Goal: Task Accomplishment & Management: Use online tool/utility

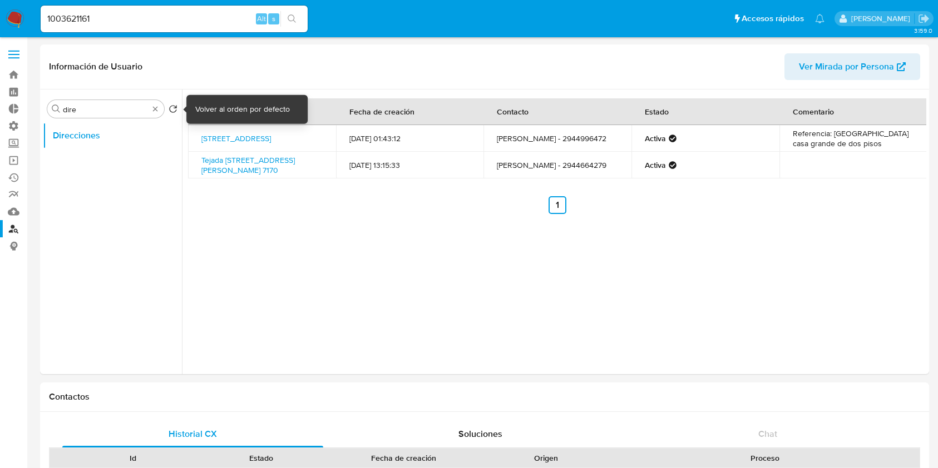
select select "10"
click at [160, 108] on div "Buscar dire" at bounding box center [105, 109] width 117 height 18
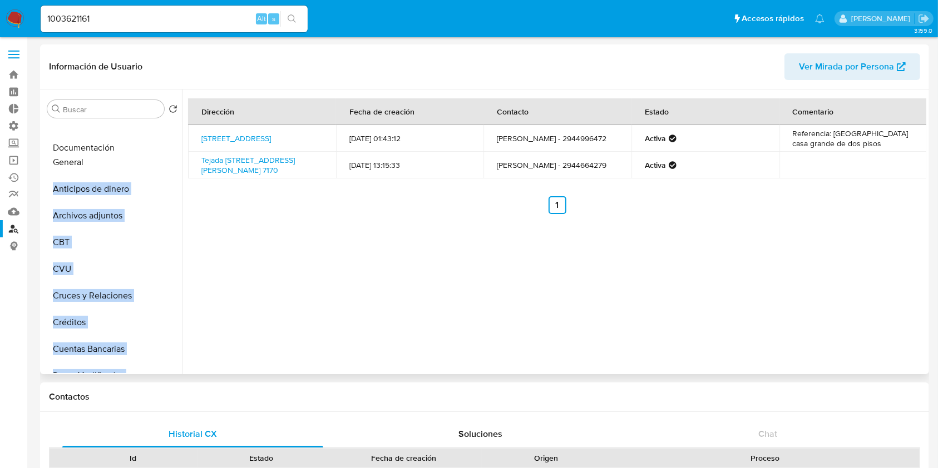
drag, startPoint x: 165, startPoint y: 307, endPoint x: 150, endPoint y: 147, distance: 160.4
click at [150, 147] on ul "General Anticipos de dinero Archivos adjuntos CBT CVU Cruces y Relaciones Crédi…" at bounding box center [112, 247] width 139 height 251
click at [111, 135] on button "Documentación" at bounding box center [108, 135] width 130 height 27
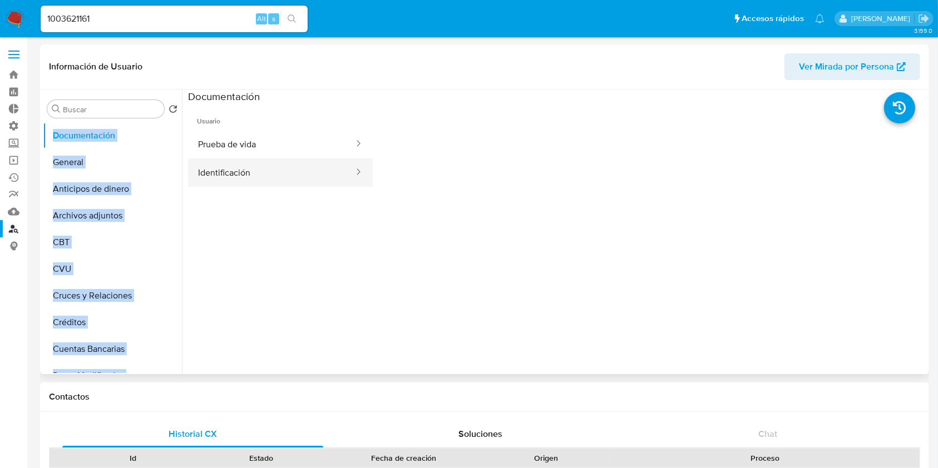
click at [260, 169] on button "Identificación" at bounding box center [271, 173] width 167 height 28
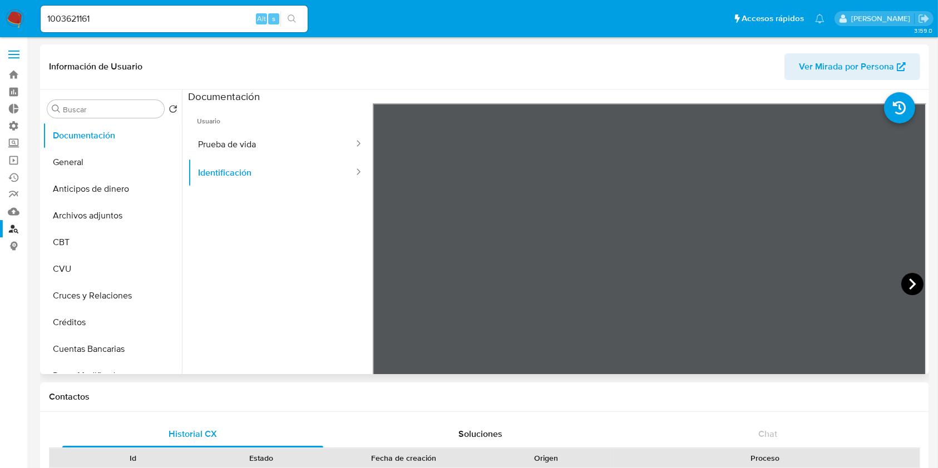
click at [908, 276] on icon at bounding box center [912, 284] width 22 height 22
drag, startPoint x: 107, startPoint y: 22, endPoint x: 0, endPoint y: 6, distance: 108.0
click at [0, 6] on nav "Pausado Ver notificaciones 1003621161 Alt s Accesos rápidos Presiona las siguie…" at bounding box center [469, 18] width 938 height 37
paste input "517646299"
type input "1517646299"
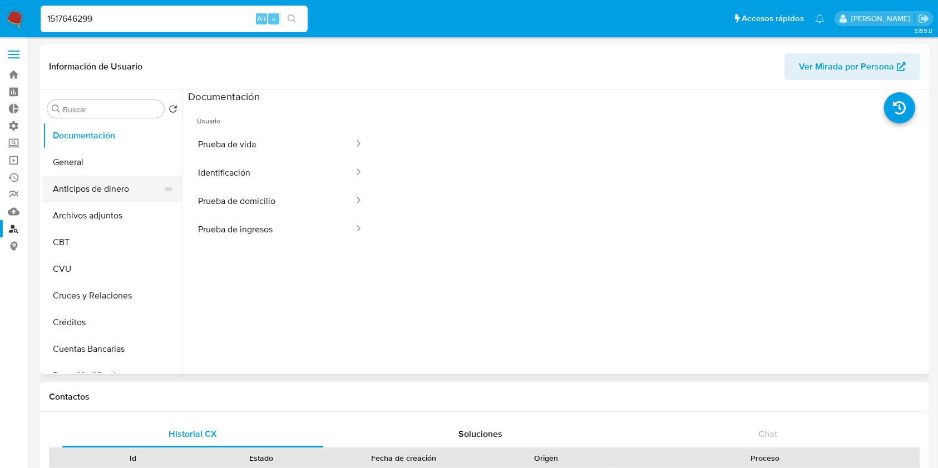
select select "10"
click at [95, 164] on button "General" at bounding box center [108, 162] width 130 height 27
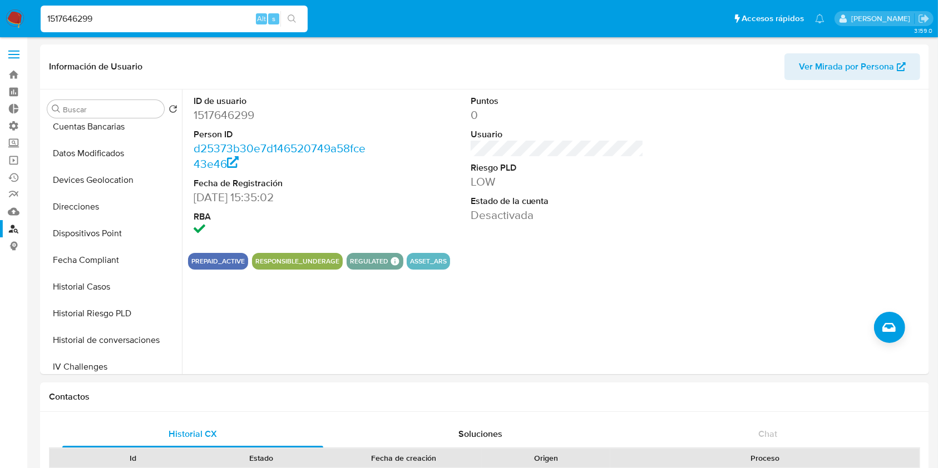
drag, startPoint x: 110, startPoint y: 19, endPoint x: 0, endPoint y: 7, distance: 110.8
click at [0, 7] on nav "Pausado Ver notificaciones 1517646299 Alt s Accesos rápidos Presiona las siguie…" at bounding box center [469, 18] width 938 height 37
paste input "025818894"
type input "1025818894"
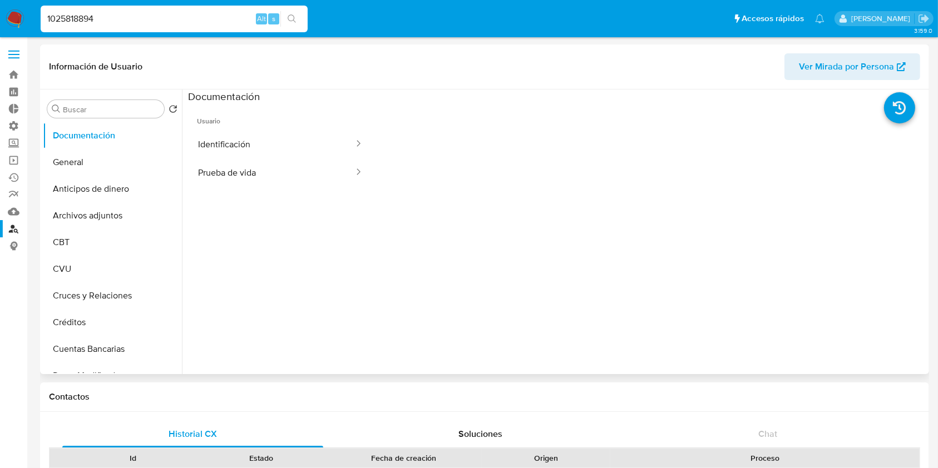
select select "10"
click at [67, 165] on button "General" at bounding box center [108, 162] width 130 height 27
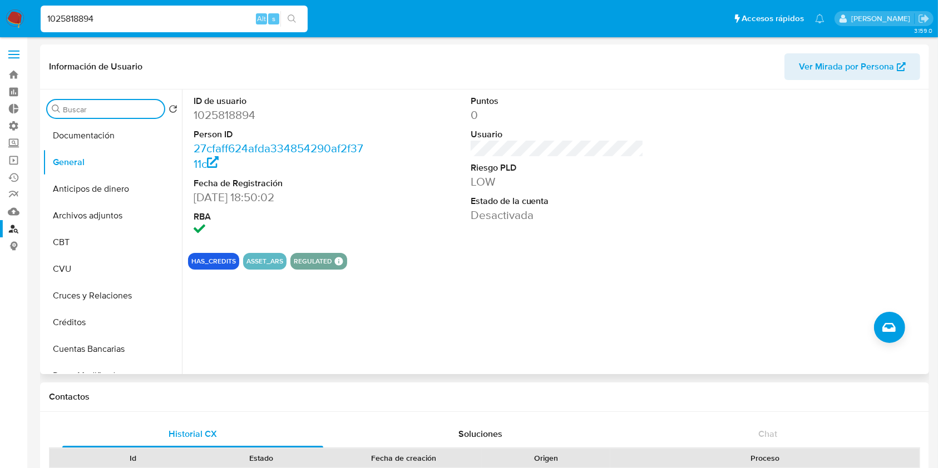
click at [110, 110] on input "Buscar" at bounding box center [111, 110] width 97 height 10
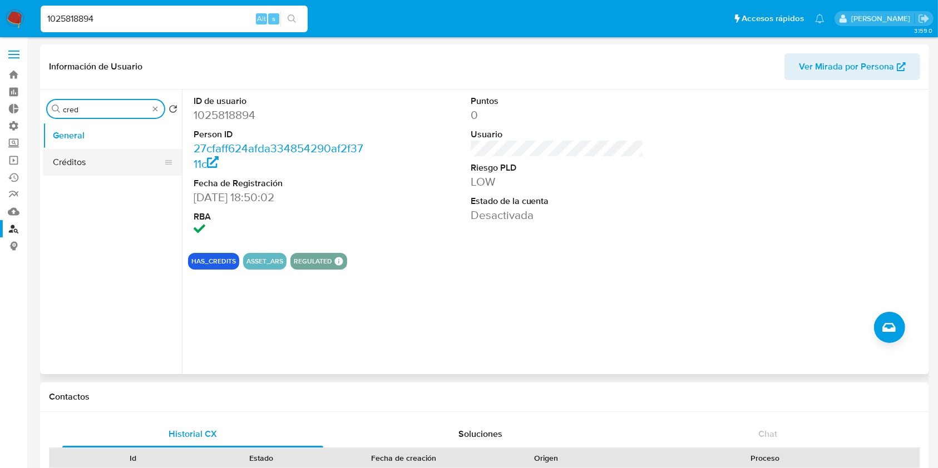
type input "cred"
click at [101, 162] on button "Créditos" at bounding box center [108, 162] width 130 height 27
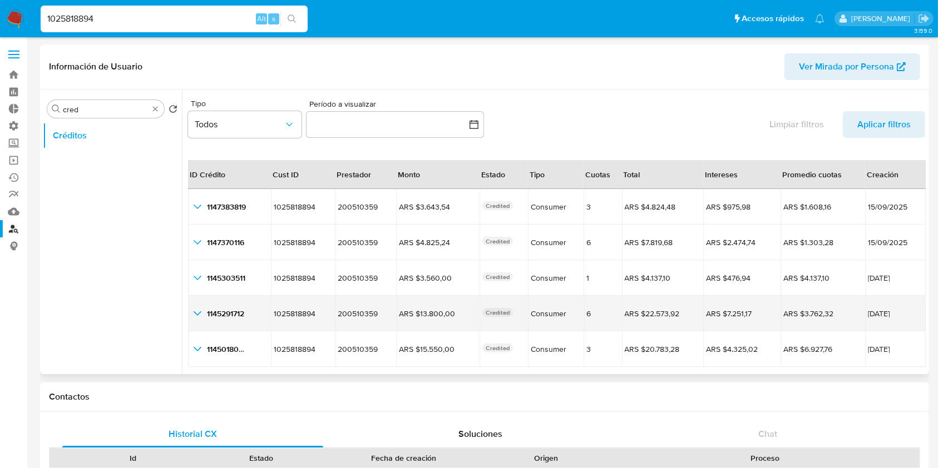
scroll to position [26, 0]
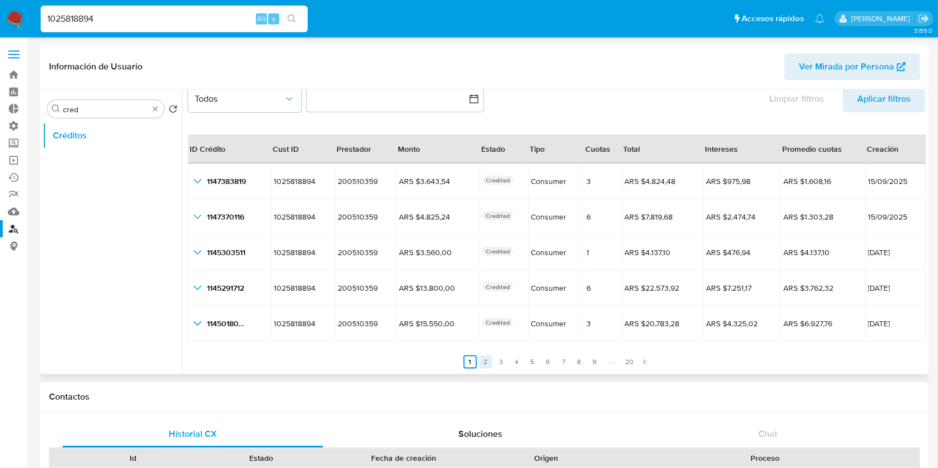
click at [482, 364] on link "2" at bounding box center [485, 362] width 13 height 13
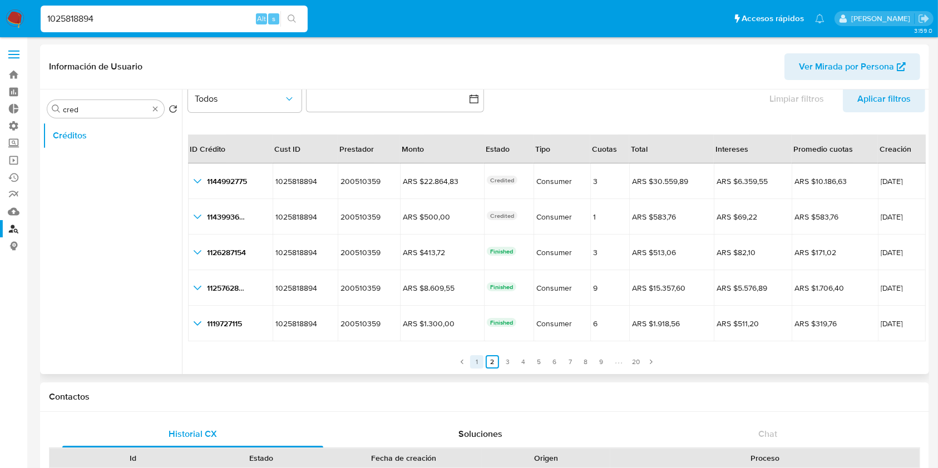
click at [481, 366] on link "1" at bounding box center [476, 362] width 13 height 13
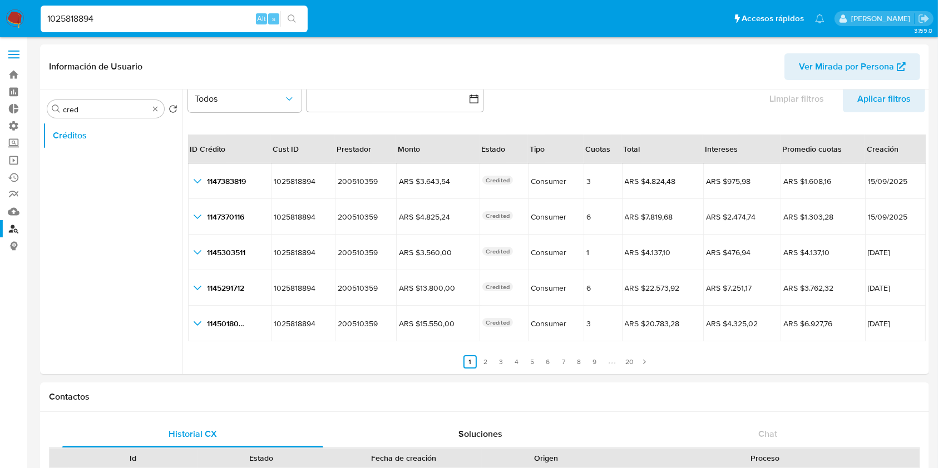
drag, startPoint x: 102, startPoint y: 13, endPoint x: 0, endPoint y: 6, distance: 102.1
click at [0, 9] on nav "Pausado Ver notificaciones 1025818894 Alt s Accesos rápidos Presiona las siguie…" at bounding box center [469, 18] width 938 height 37
paste input "03621161"
type input "1003621161"
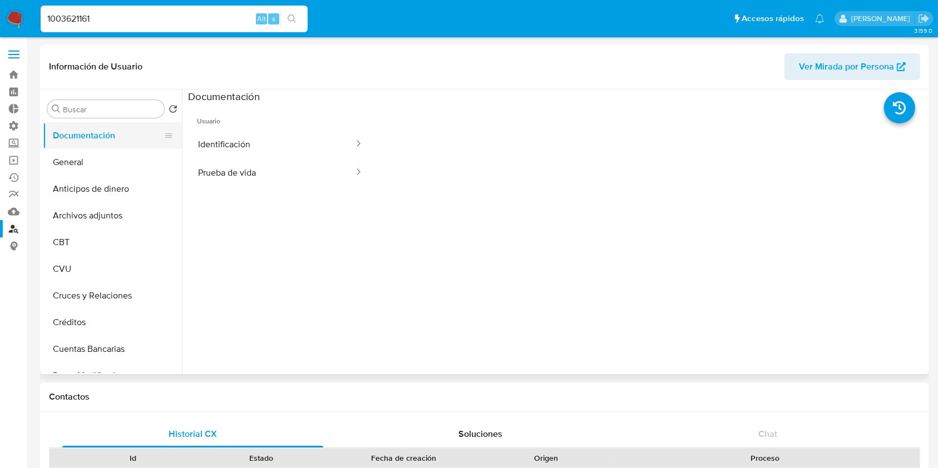
select select "10"
click at [109, 164] on button "General" at bounding box center [108, 162] width 130 height 27
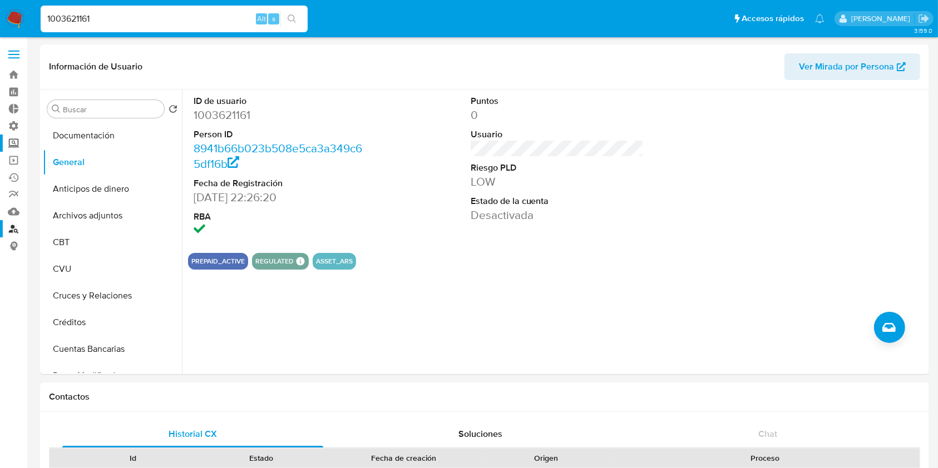
click at [15, 145] on label "Screening" at bounding box center [66, 143] width 132 height 17
click at [0, 0] on input "Screening" at bounding box center [0, 0] width 0 height 0
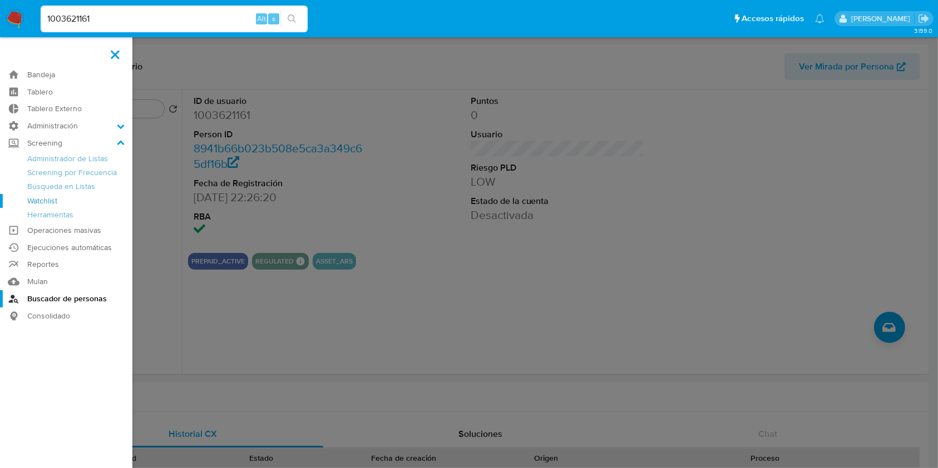
click at [44, 201] on link "Watchlist" at bounding box center [66, 201] width 132 height 14
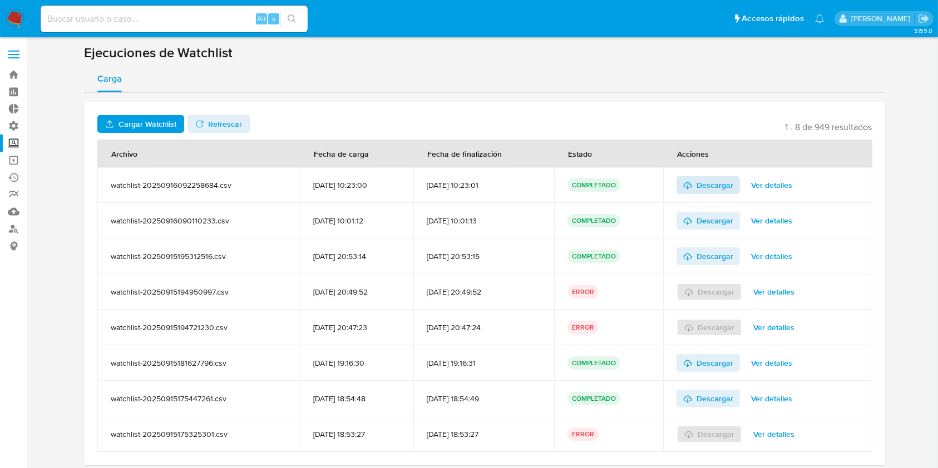
click at [722, 185] on span "Descargar" at bounding box center [715, 185] width 37 height 18
click at [209, 24] on input at bounding box center [174, 19] width 267 height 14
paste input "1868217022"
type input "1868217022"
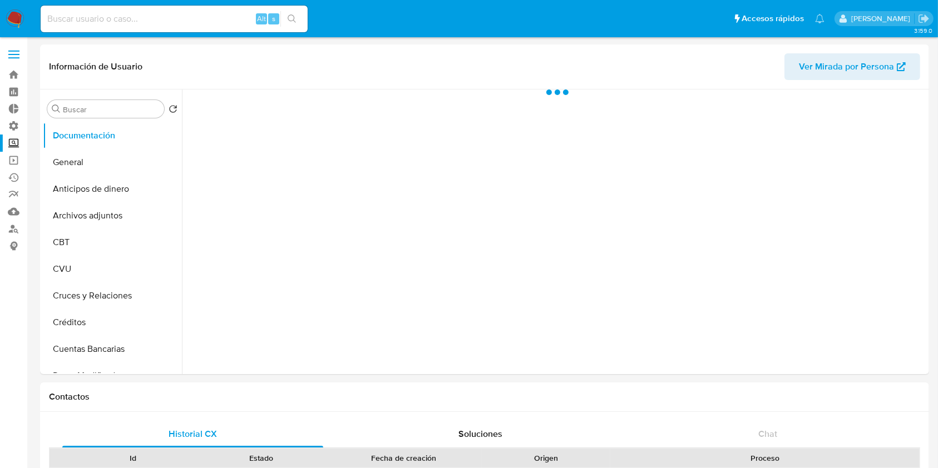
select select "10"
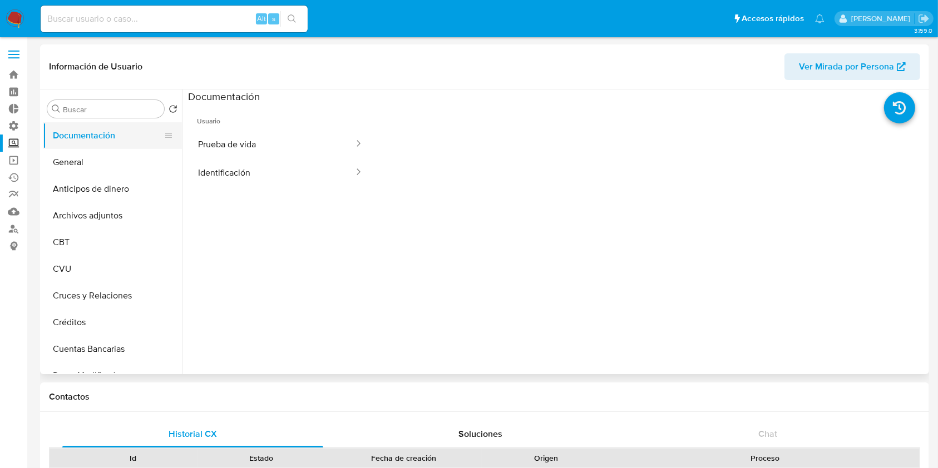
drag, startPoint x: 95, startPoint y: 153, endPoint x: 144, endPoint y: 124, distance: 57.3
click at [95, 154] on button "General" at bounding box center [112, 162] width 139 height 27
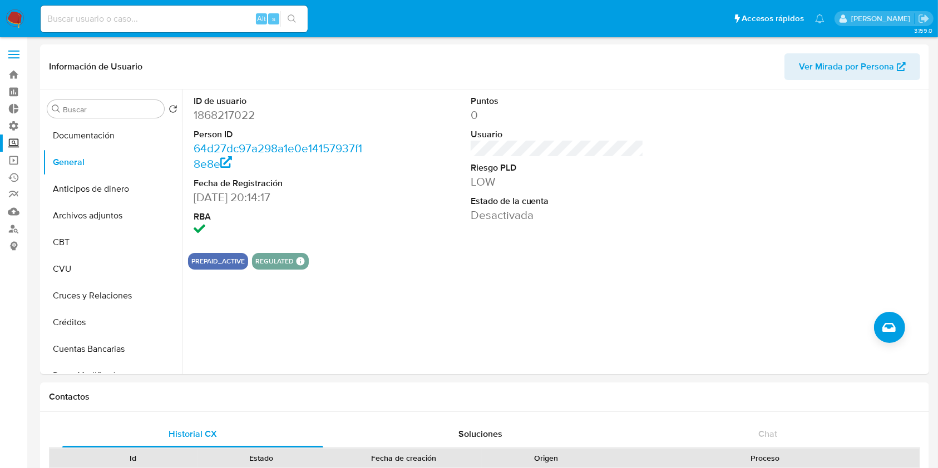
click at [58, 22] on input at bounding box center [174, 19] width 267 height 14
paste input "2393548162"
type input "2393548162"
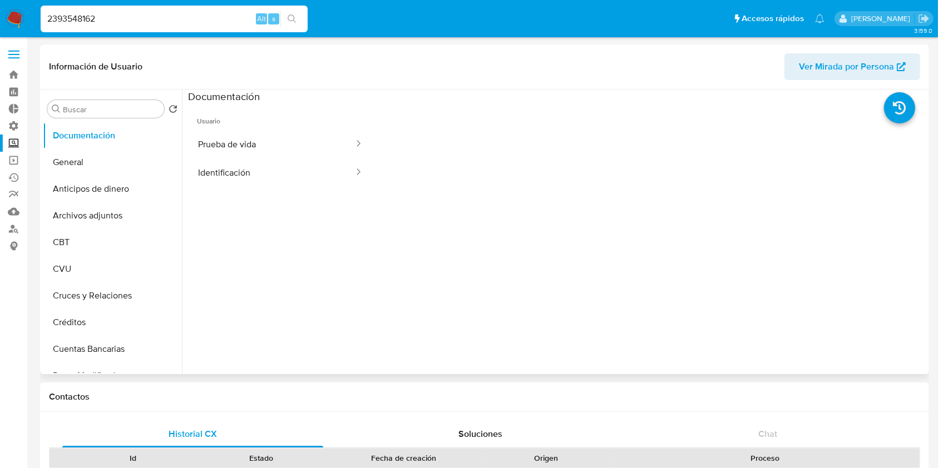
select select "10"
click at [100, 157] on button "General" at bounding box center [108, 162] width 130 height 27
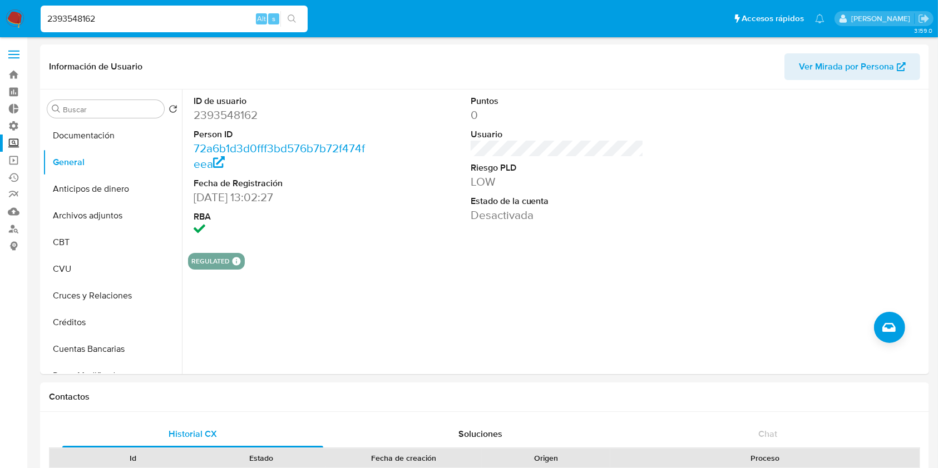
drag, startPoint x: 113, startPoint y: 16, endPoint x: 0, endPoint y: 8, distance: 113.8
click at [0, 12] on nav "Pausado Ver notificaciones 2393548162 Alt s Accesos rápidos Presiona las siguie…" at bounding box center [469, 18] width 938 height 37
paste input "1003621161"
type input "1003621161"
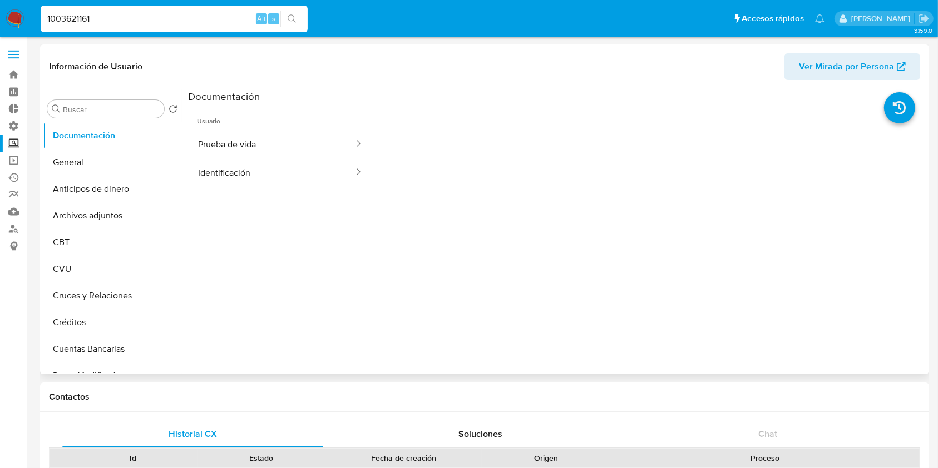
select select "10"
click at [132, 170] on button "General" at bounding box center [108, 162] width 130 height 27
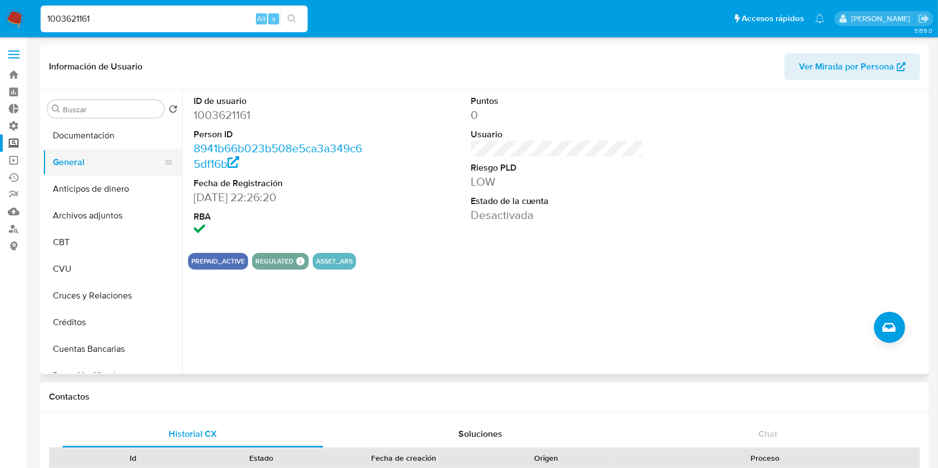
click at [119, 160] on button "General" at bounding box center [108, 162] width 130 height 27
click at [126, 110] on input "Buscar" at bounding box center [111, 110] width 97 height 10
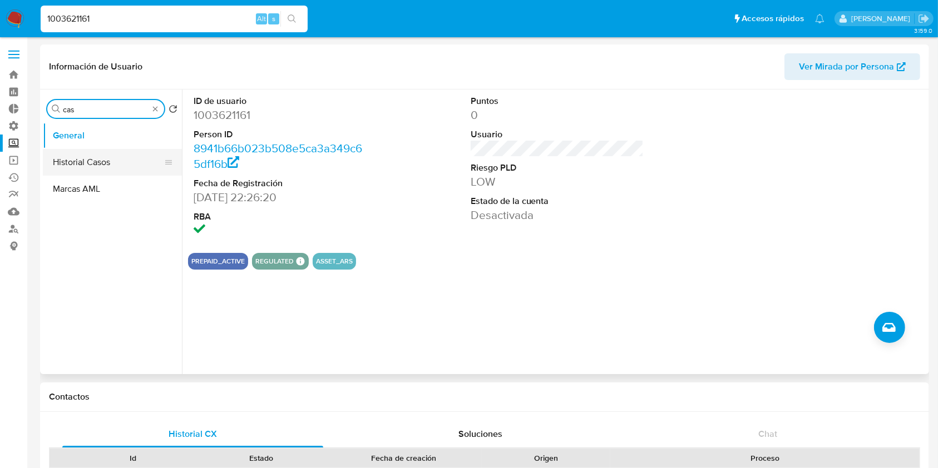
type input "cas"
click at [107, 159] on button "Historial Casos" at bounding box center [108, 162] width 130 height 27
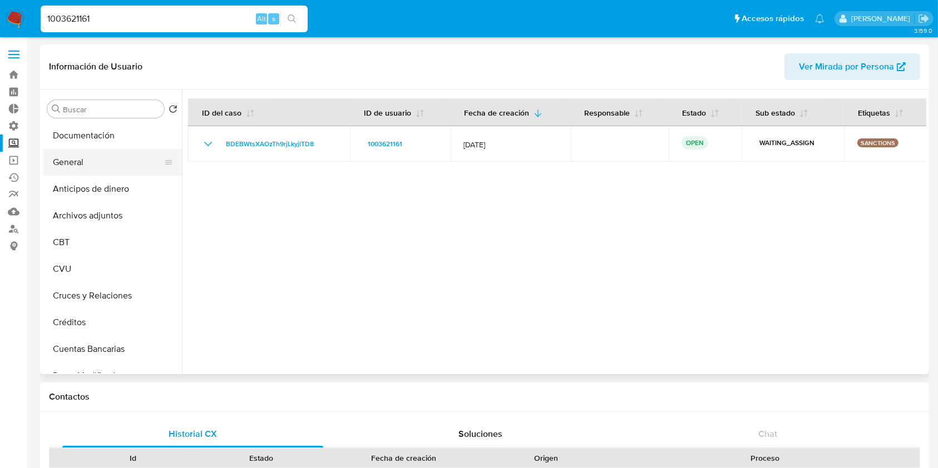
click at [111, 161] on button "General" at bounding box center [108, 162] width 130 height 27
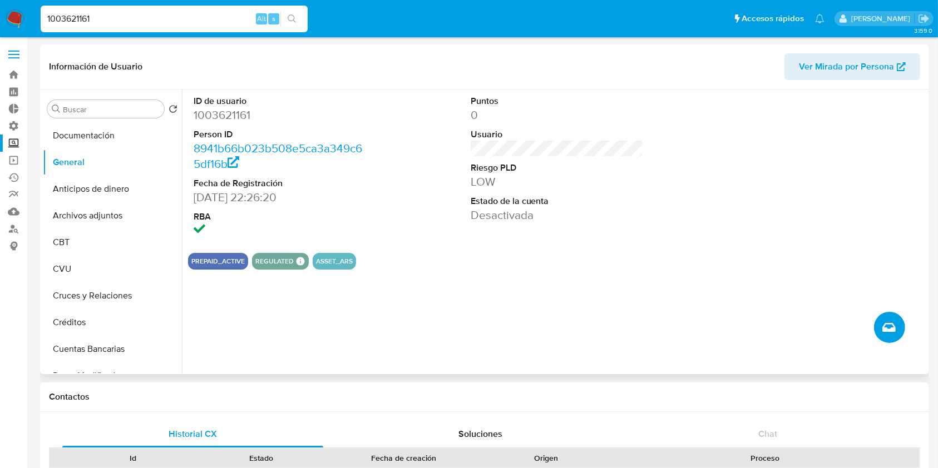
click at [884, 327] on icon "Crear caso manual" at bounding box center [888, 327] width 13 height 13
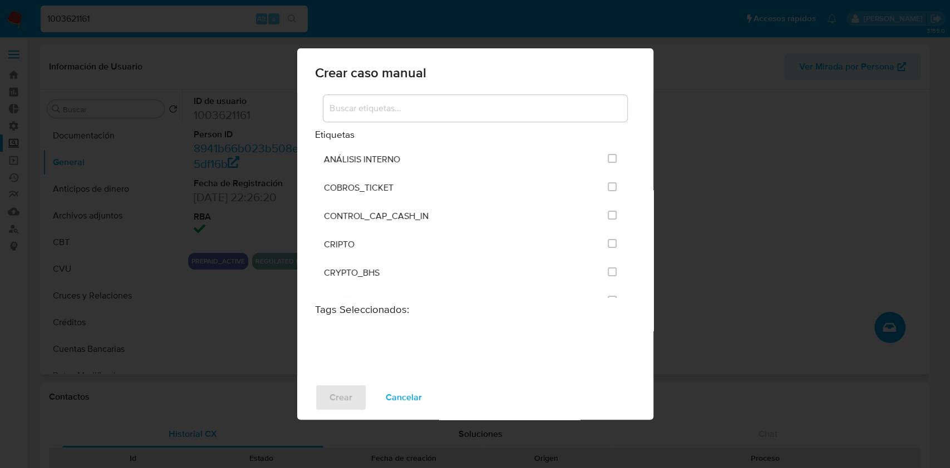
click at [409, 105] on input at bounding box center [475, 108] width 304 height 14
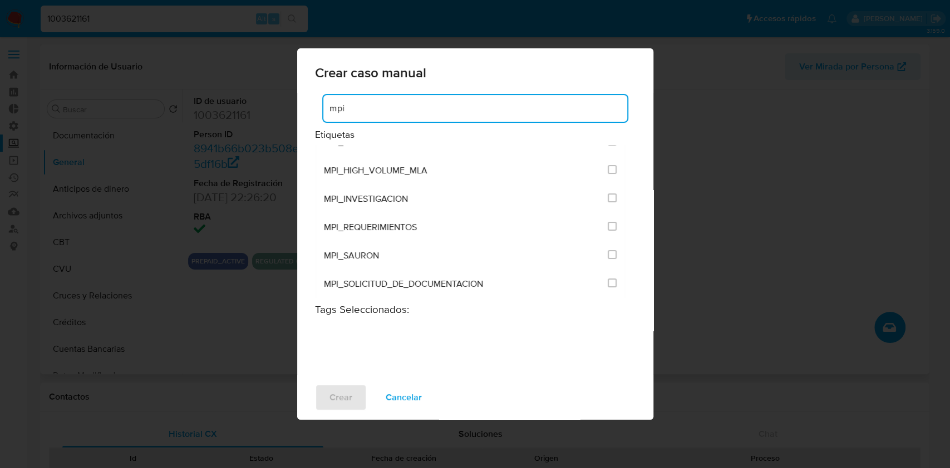
scroll to position [161, 0]
drag, startPoint x: 342, startPoint y: 110, endPoint x: 323, endPoint y: 109, distance: 18.4
click at [323, 109] on input "mpi" at bounding box center [475, 108] width 304 height 14
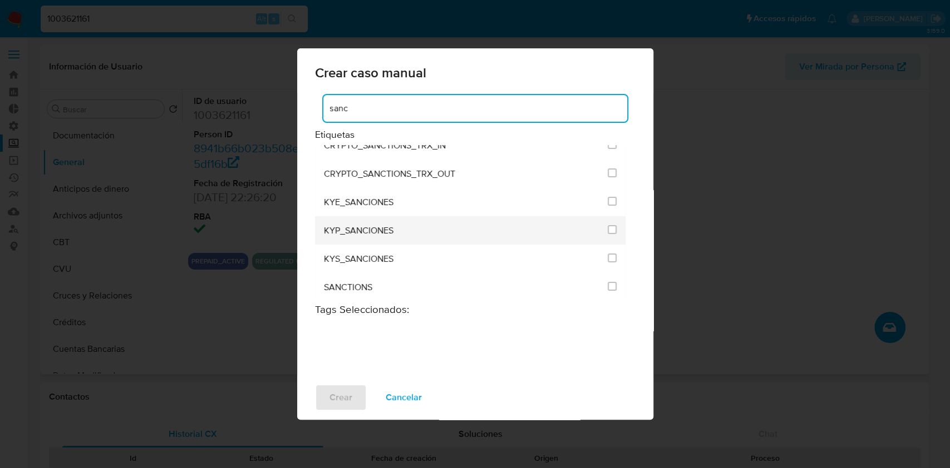
scroll to position [20, 0]
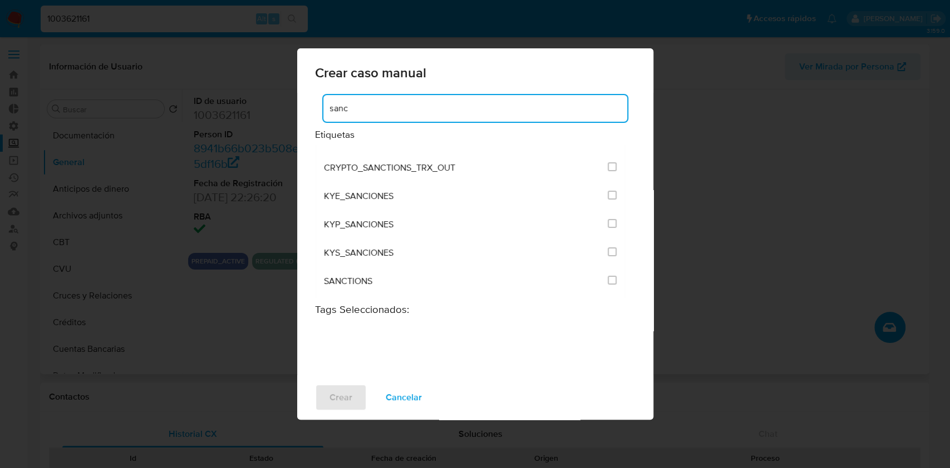
drag, startPoint x: 353, startPoint y: 109, endPoint x: 309, endPoint y: 109, distance: 44.0
click at [309, 109] on div "sanc Etiquetas CRYPTO_SANCTIONS_TRX_IN CRYPTO_SANCTIONS_TRX_OUT KYE_SANCIONES K…" at bounding box center [475, 234] width 356 height 282
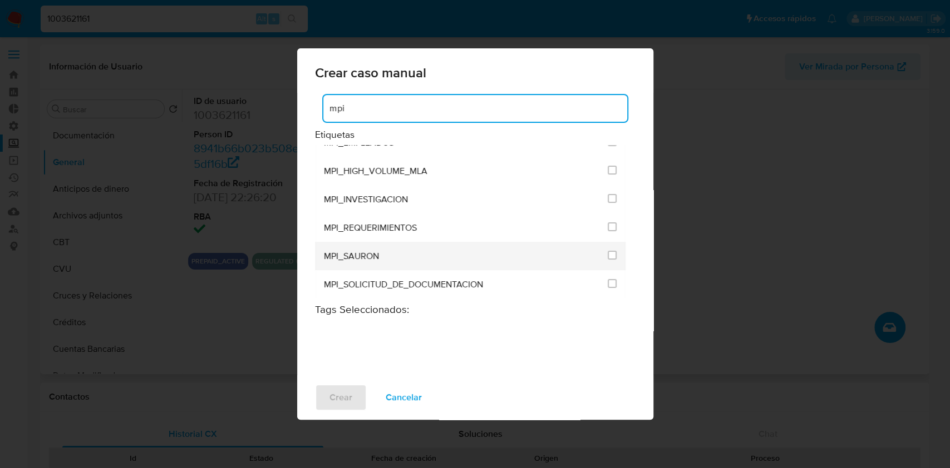
scroll to position [161, 0]
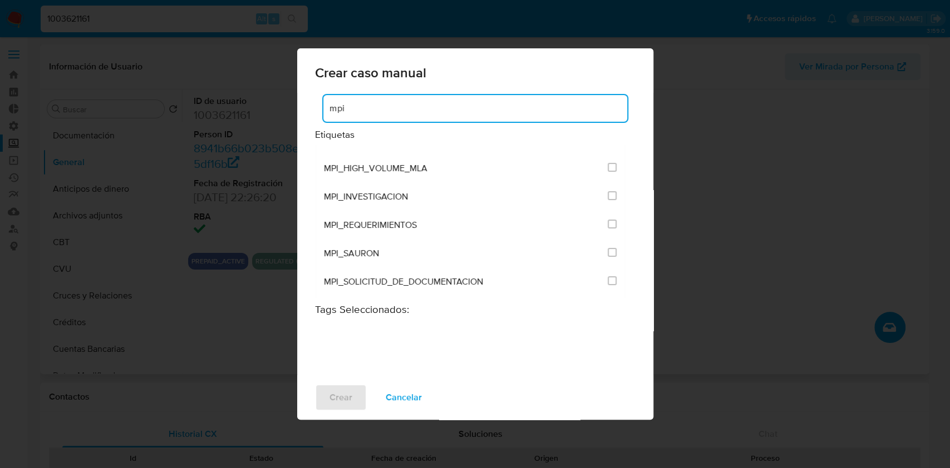
drag, startPoint x: 365, startPoint y: 110, endPoint x: 274, endPoint y: 105, distance: 91.4
click at [274, 105] on div "Crear caso manual mpi Etiquetas MPI_ANALISIS_INTERNO MPI_ANALISIS_NOTICIAS MPI_…" at bounding box center [475, 234] width 950 height 468
type input "sanc"
click at [412, 393] on span "Cancelar" at bounding box center [404, 398] width 36 height 24
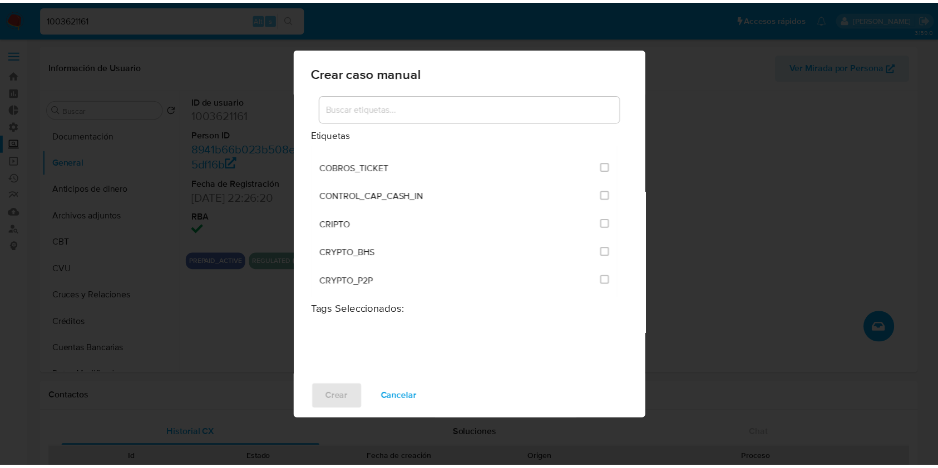
scroll to position [2625, 0]
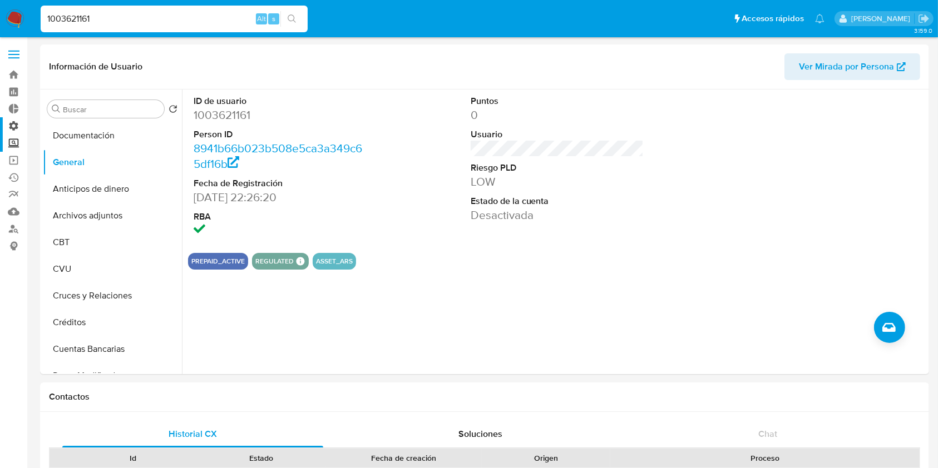
click at [22, 127] on label "Administración" at bounding box center [66, 125] width 132 height 17
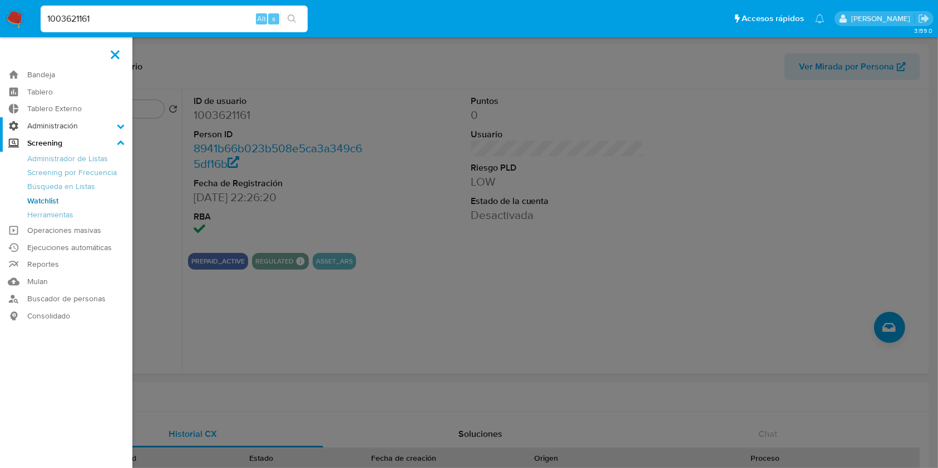
click at [0, 0] on input "Administración" at bounding box center [0, 0] width 0 height 0
click at [62, 197] on link "Configuración de Casos" at bounding box center [66, 198] width 132 height 14
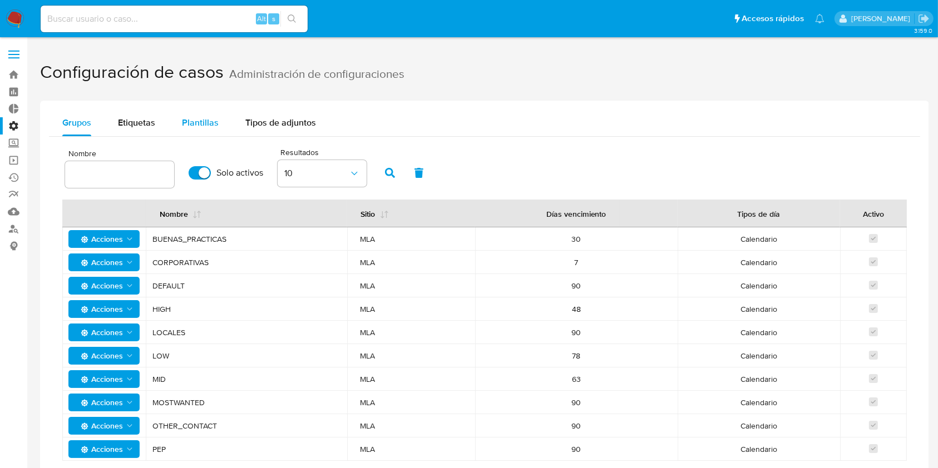
click at [173, 119] on button "Plantillas" at bounding box center [200, 123] width 63 height 27
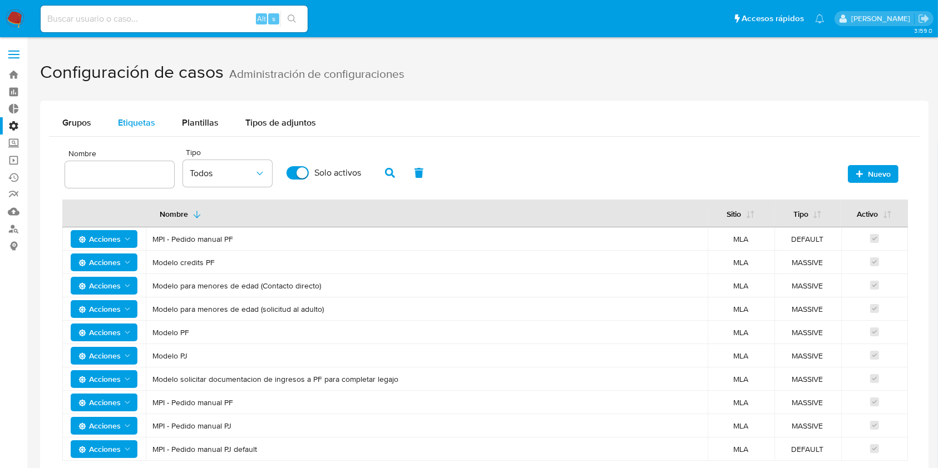
click at [121, 124] on span "Etiquetas" at bounding box center [136, 122] width 37 height 13
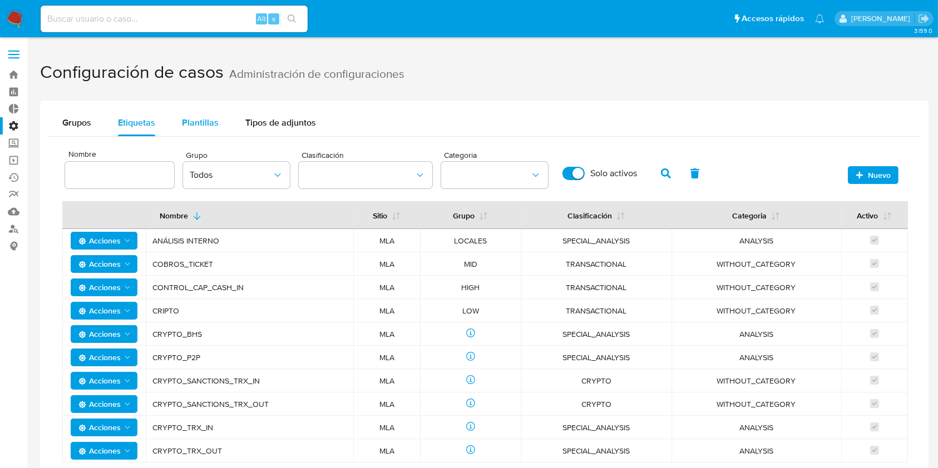
click at [211, 123] on span "Plantillas" at bounding box center [200, 122] width 37 height 13
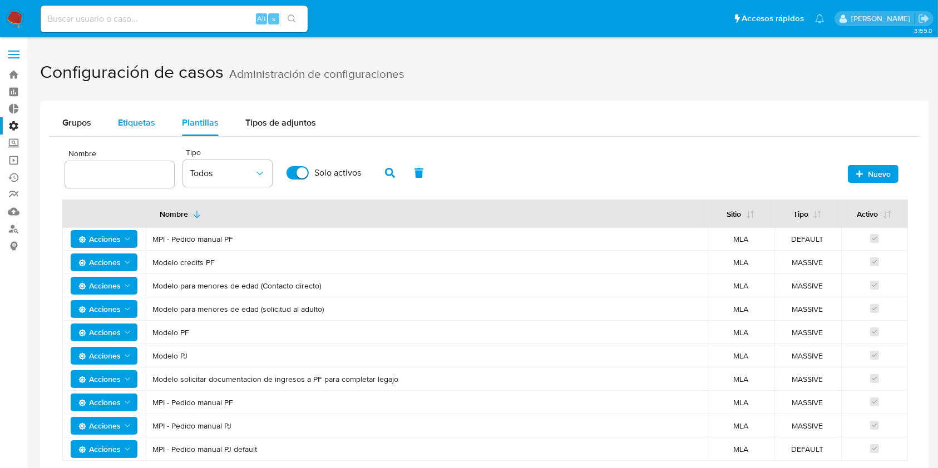
click at [151, 126] on span "Etiquetas" at bounding box center [136, 122] width 37 height 13
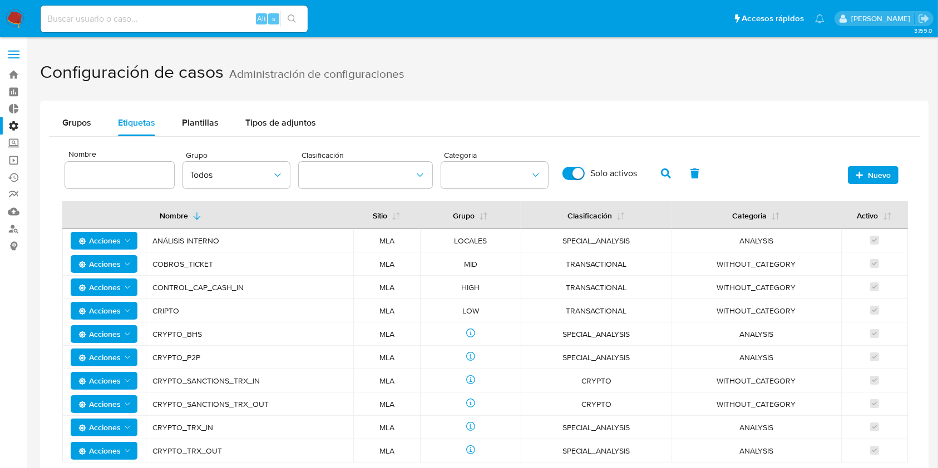
click at [116, 176] on input at bounding box center [119, 175] width 109 height 14
type input "sanc"
click at [662, 172] on icon "button" at bounding box center [666, 174] width 10 height 10
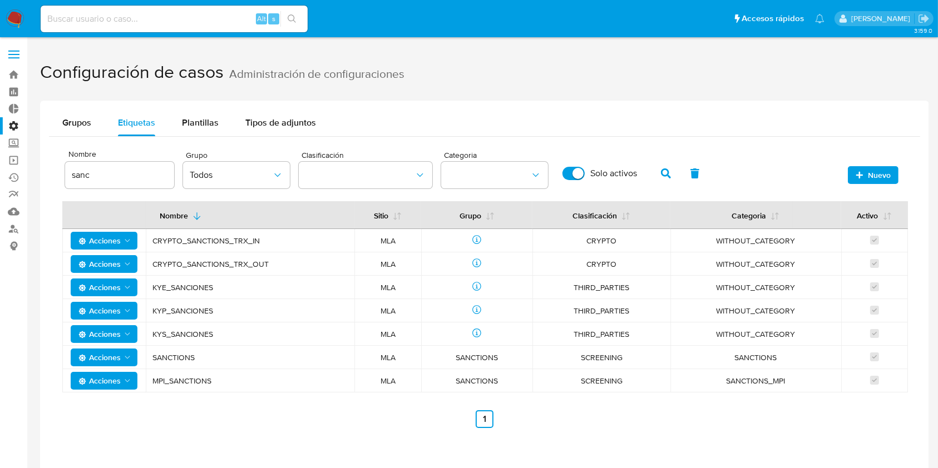
drag, startPoint x: 190, startPoint y: 381, endPoint x: 270, endPoint y: 430, distance: 94.1
click at [148, 381] on td "MPI_SANCTIONS" at bounding box center [250, 380] width 209 height 23
click at [12, 22] on img at bounding box center [15, 18] width 19 height 19
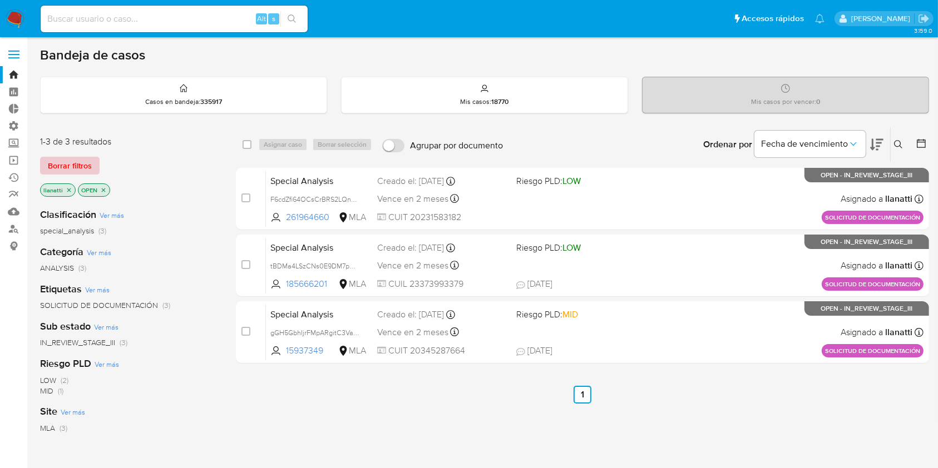
click at [60, 162] on span "Borrar filtros" at bounding box center [70, 166] width 44 height 16
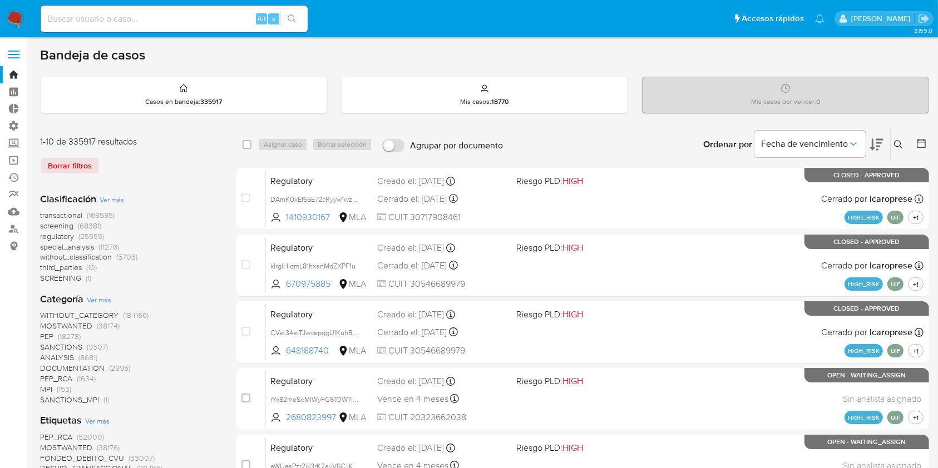
drag, startPoint x: 90, startPoint y: 19, endPoint x: 79, endPoint y: 19, distance: 11.1
click at [90, 19] on input at bounding box center [174, 19] width 267 height 14
paste input "1003621161"
type input "1003621161"
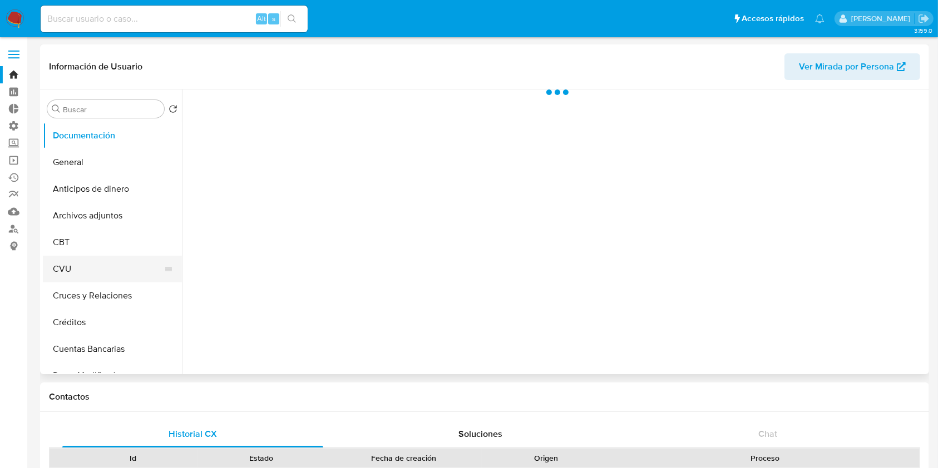
select select "10"
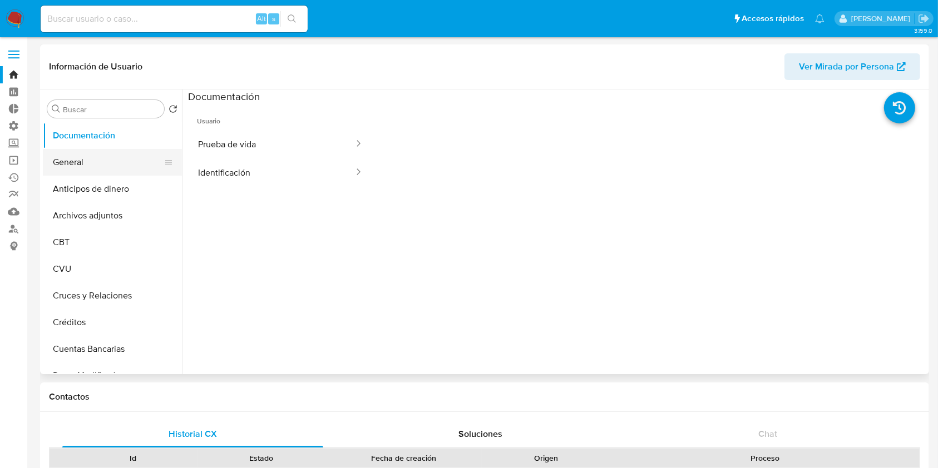
click at [106, 159] on button "General" at bounding box center [108, 162] width 130 height 27
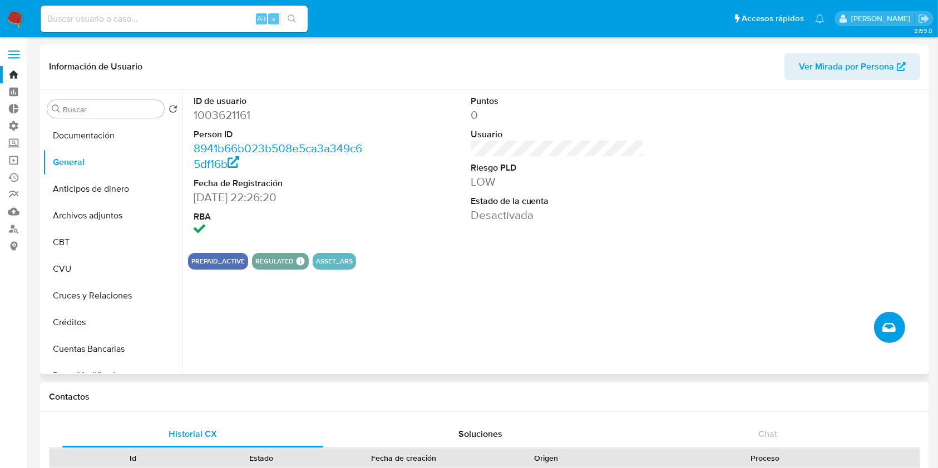
click at [899, 327] on button "Crear caso manual" at bounding box center [889, 327] width 31 height 31
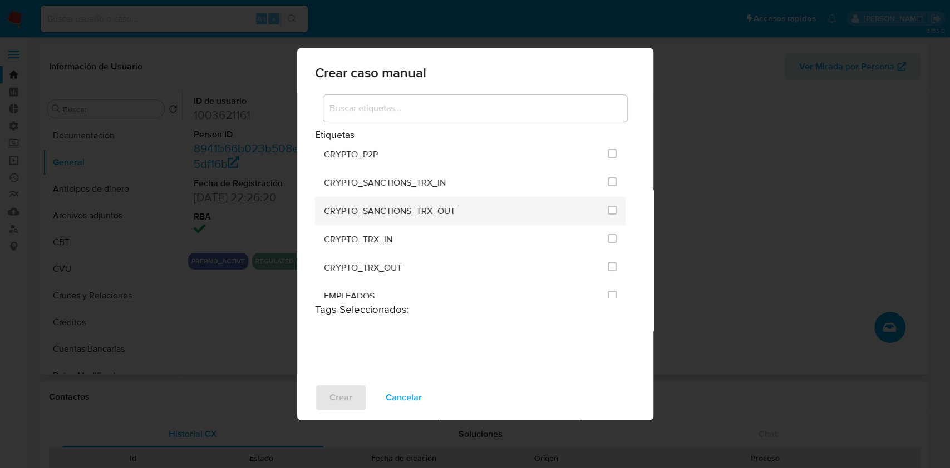
scroll to position [148, 0]
click at [364, 115] on input at bounding box center [475, 108] width 304 height 14
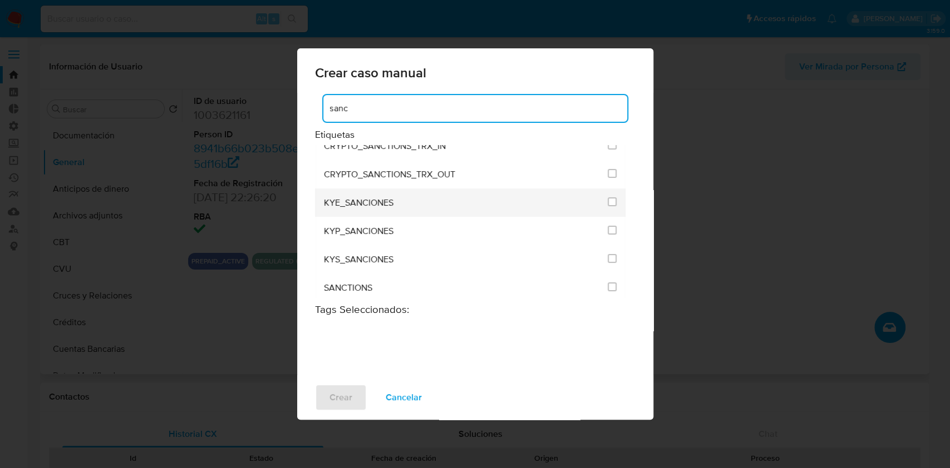
scroll to position [20, 0]
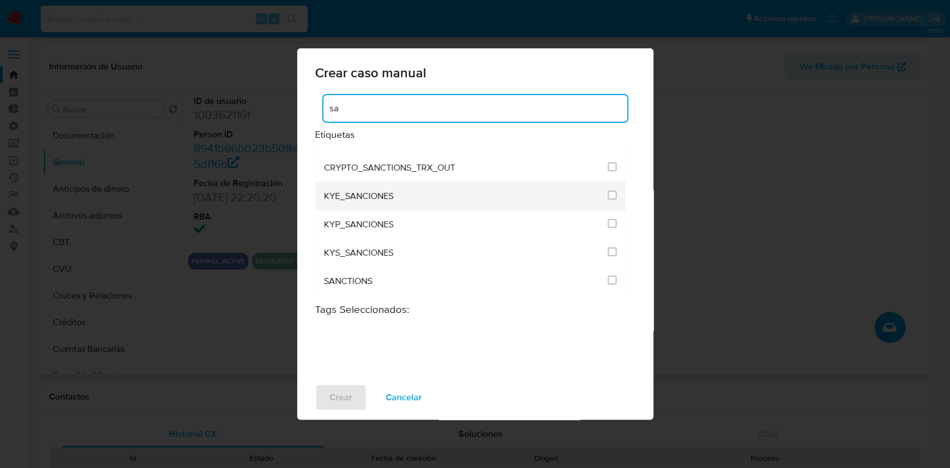
type input "s"
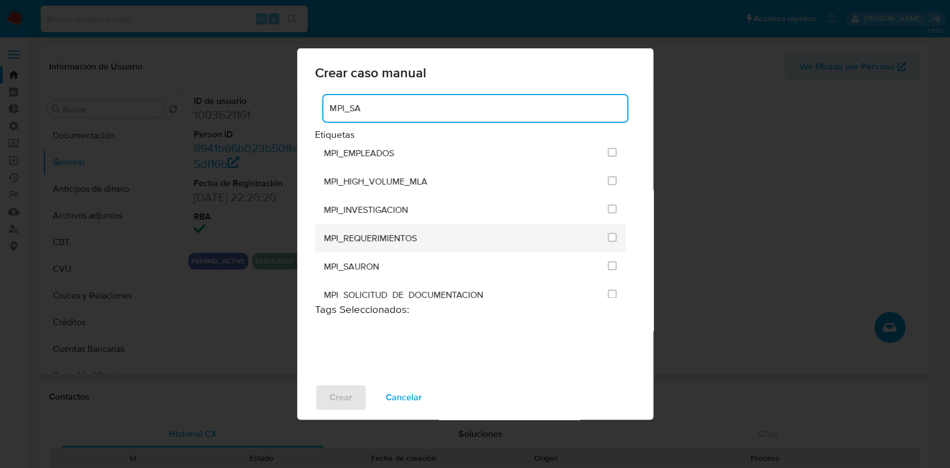
scroll to position [0, 0]
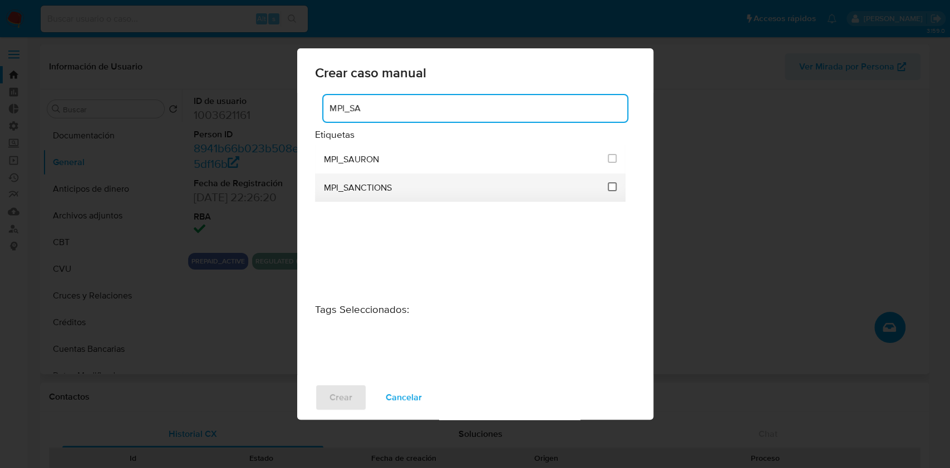
type input "MPI_SA"
click at [613, 186] on input "3301" at bounding box center [612, 186] width 9 height 9
checkbox input "true"
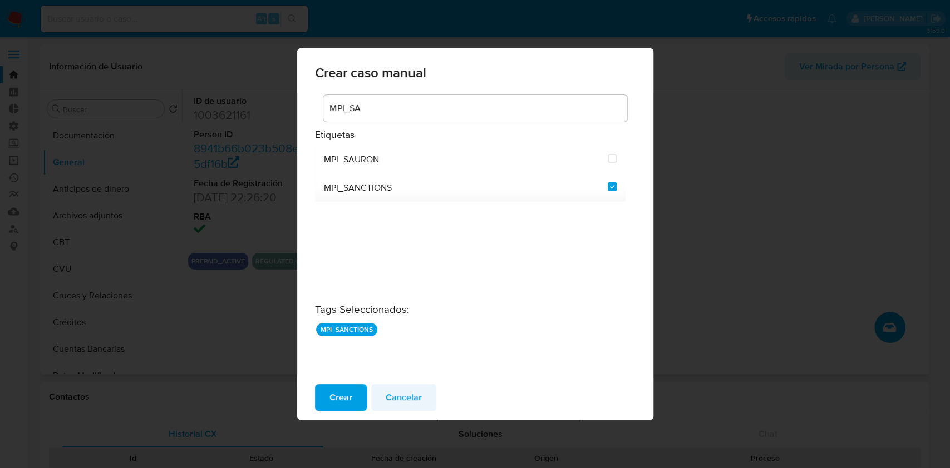
click at [409, 399] on span "Cancelar" at bounding box center [404, 398] width 36 height 24
checkbox input "false"
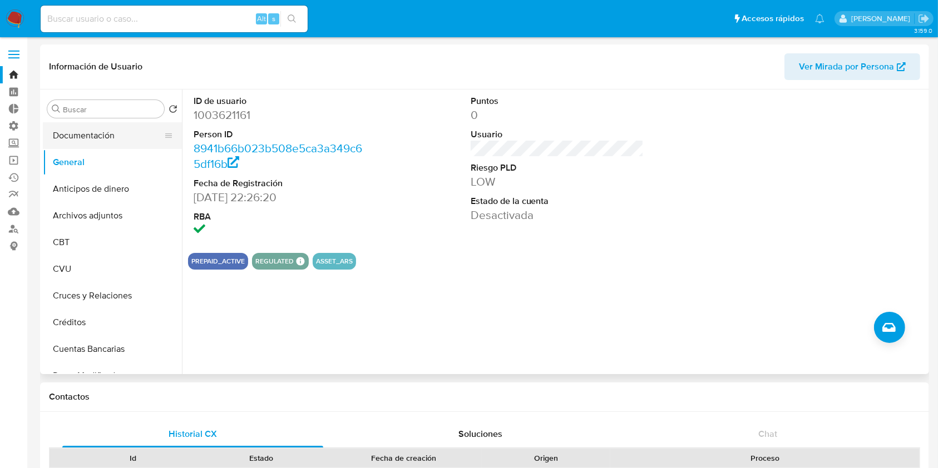
click at [108, 140] on button "Documentación" at bounding box center [108, 135] width 130 height 27
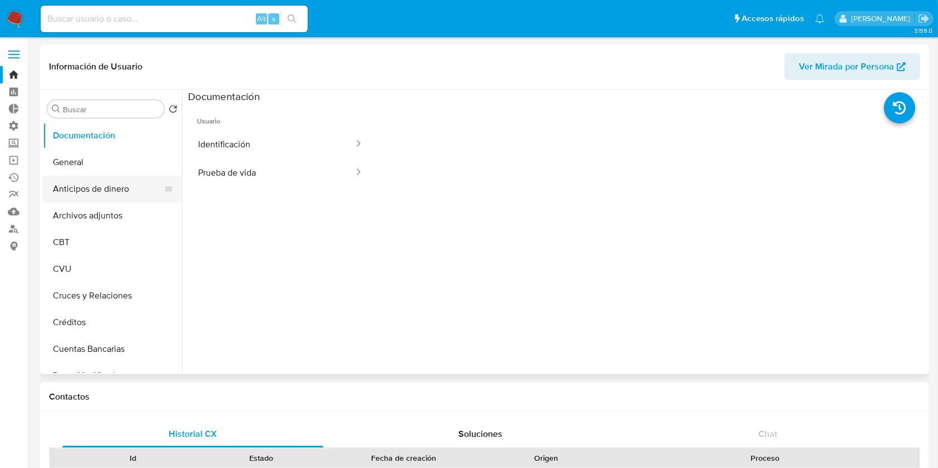
click at [105, 189] on button "Anticipos de dinero" at bounding box center [108, 189] width 130 height 27
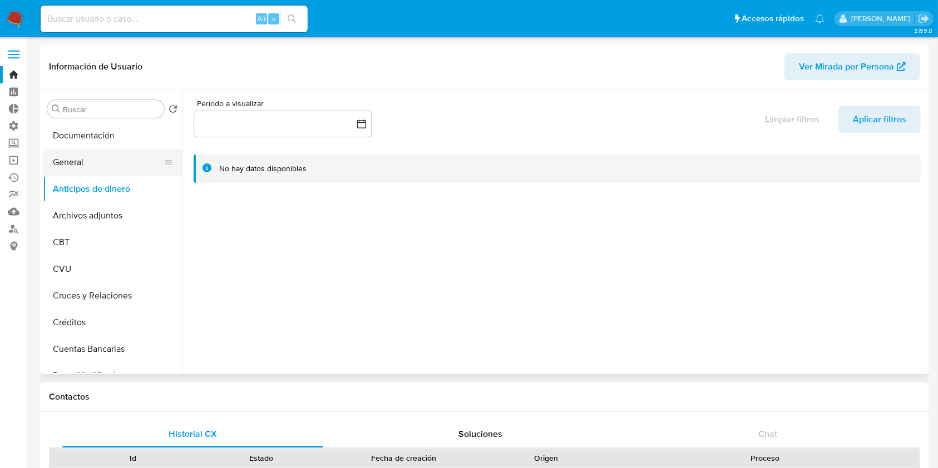
click at [87, 164] on button "General" at bounding box center [108, 162] width 130 height 27
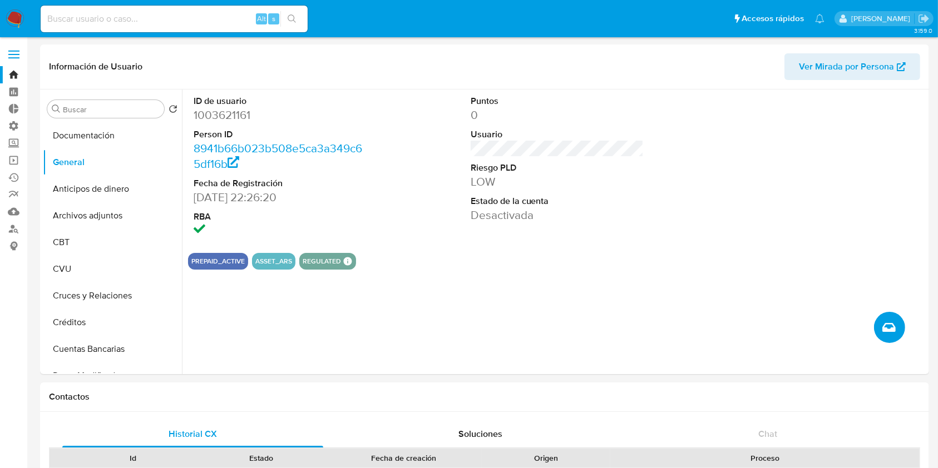
click at [892, 326] on icon "Crear caso manual" at bounding box center [888, 327] width 13 height 13
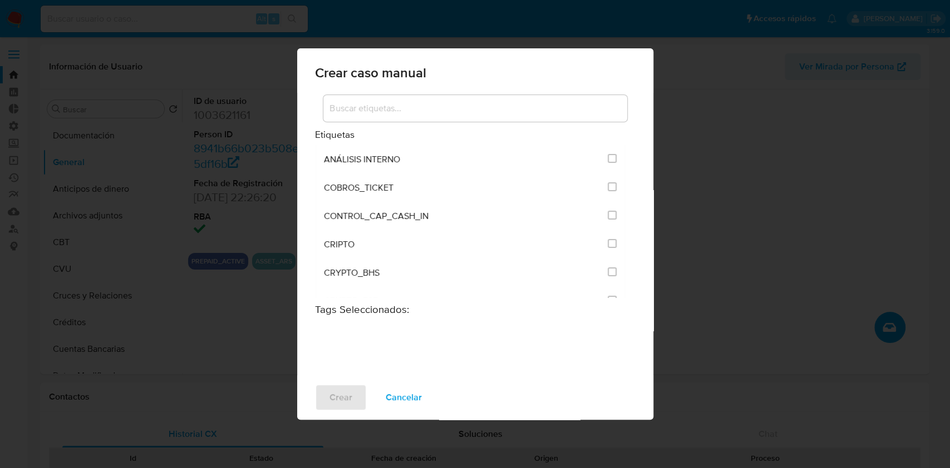
click at [403, 116] on div at bounding box center [475, 108] width 304 height 27
click at [405, 110] on input at bounding box center [475, 108] width 304 height 14
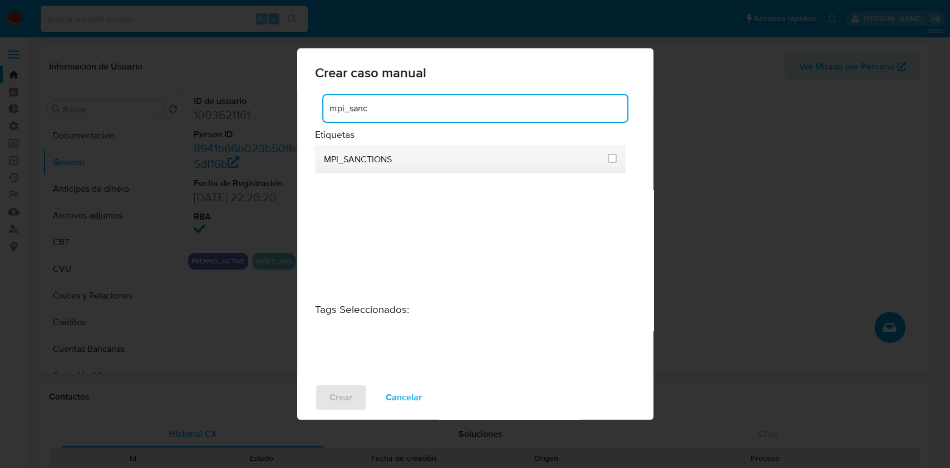
type input "mpi_sanc"
click at [382, 160] on span "MPI_SANCTIONS" at bounding box center [358, 159] width 68 height 11
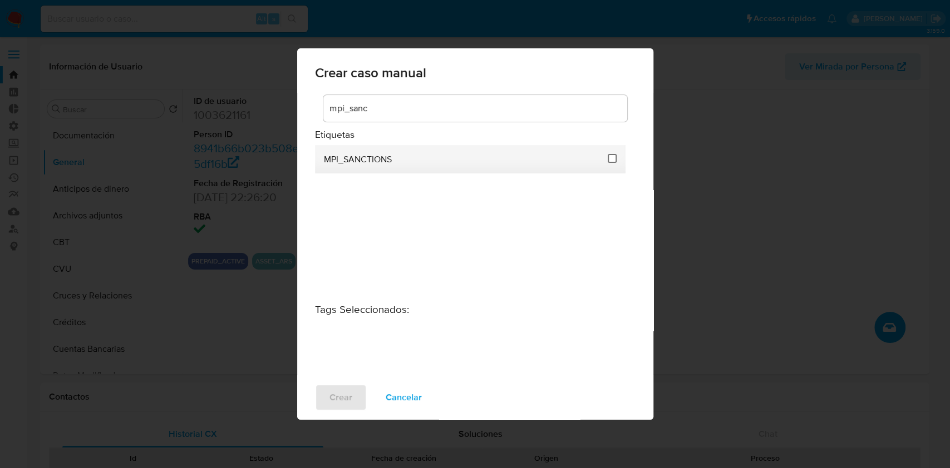
click at [613, 156] on input "3301" at bounding box center [612, 158] width 9 height 9
checkbox input "true"
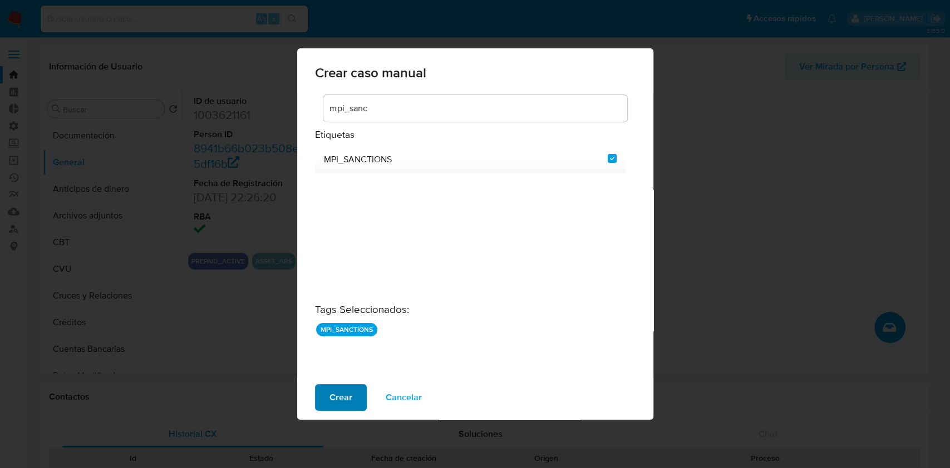
click at [352, 399] on button "Crear" at bounding box center [341, 397] width 52 height 27
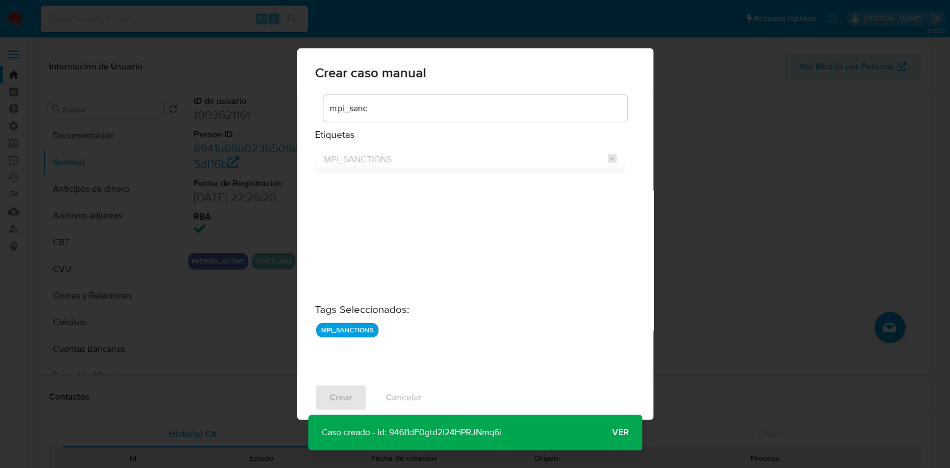
drag, startPoint x: 510, startPoint y: 438, endPoint x: 391, endPoint y: 437, distance: 118.5
click at [391, 437] on div "Caso creado - Id: 946I1dF0gtd2I24HPRJNmq6i Caso creado - Id: 946I1dF0gtd2I24HPR…" at bounding box center [475, 433] width 334 height 36
click at [619, 433] on span "Ver" at bounding box center [620, 433] width 17 height 0
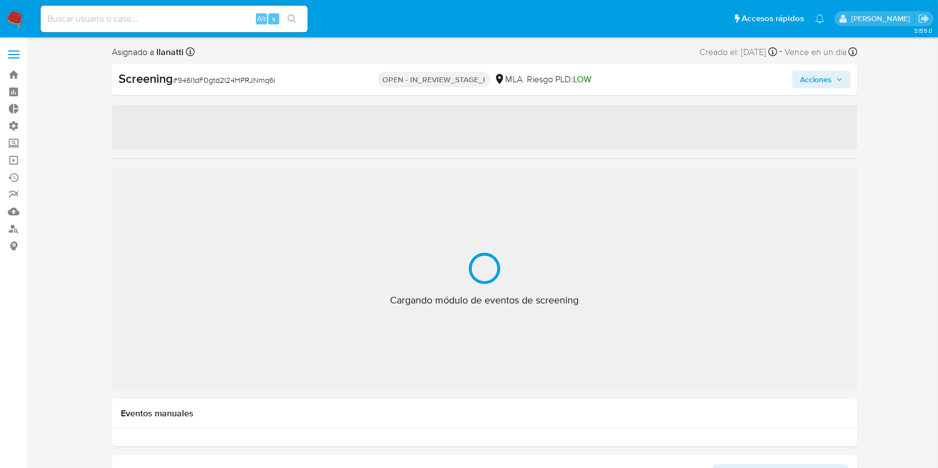
select select "10"
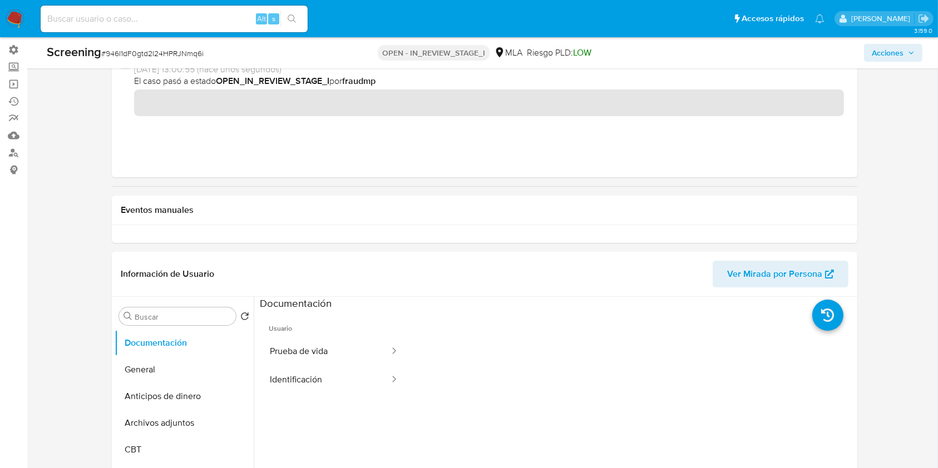
scroll to position [148, 0]
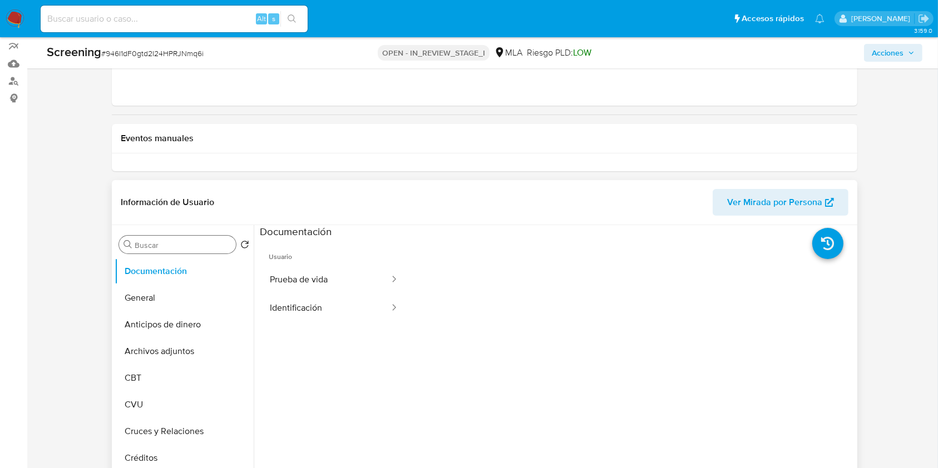
click at [150, 243] on input "Buscar" at bounding box center [183, 245] width 97 height 10
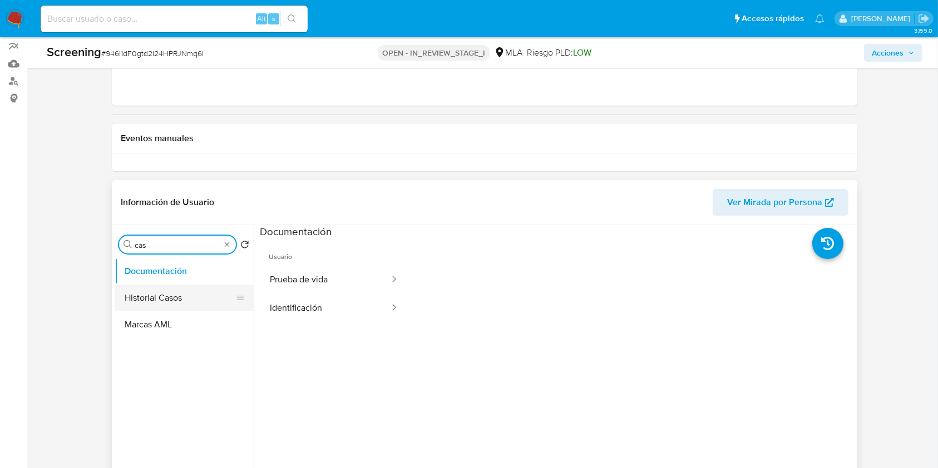
type input "cas"
click at [191, 290] on button "Historial Casos" at bounding box center [180, 298] width 130 height 27
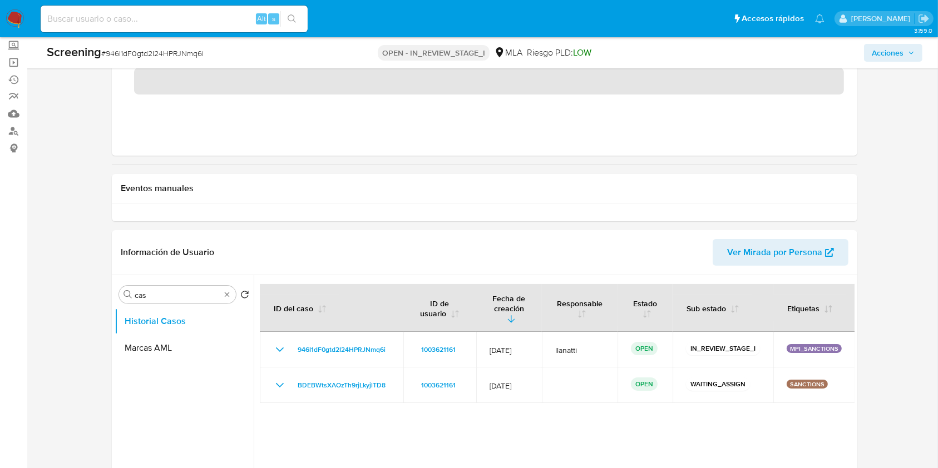
scroll to position [0, 0]
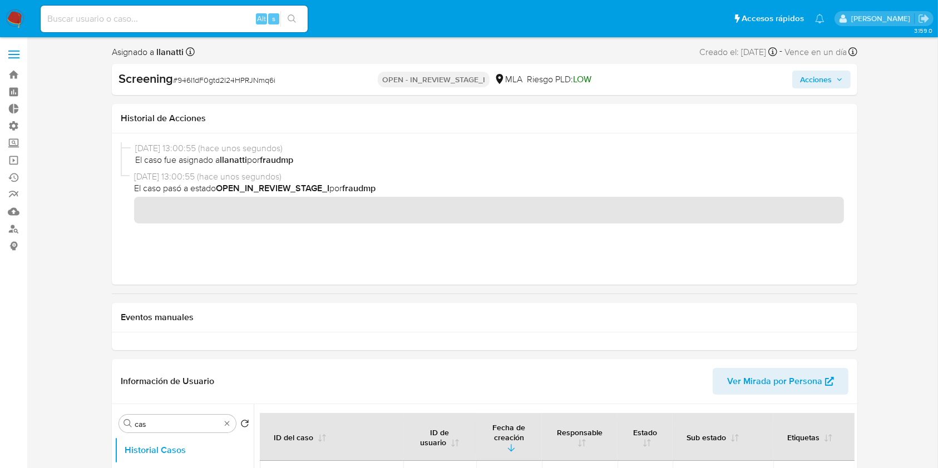
click at [22, 22] on img at bounding box center [15, 18] width 19 height 19
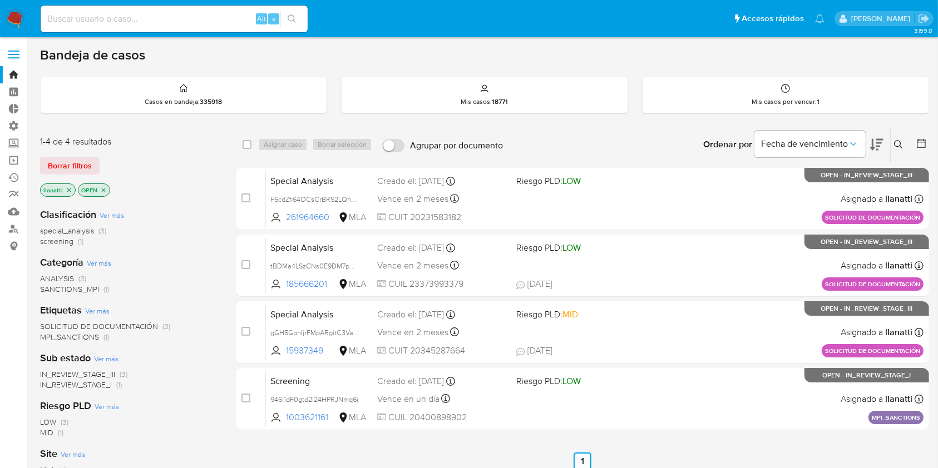
click at [67, 187] on icon "close-filter" at bounding box center [69, 190] width 7 height 7
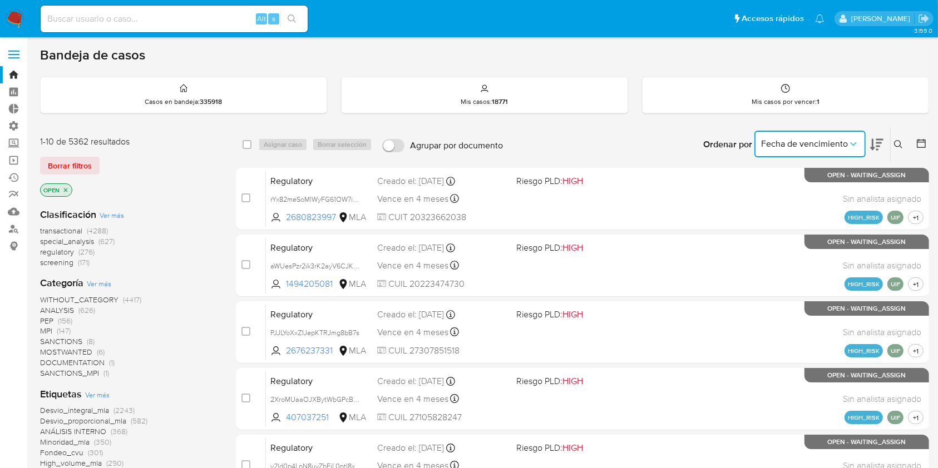
click at [830, 136] on button "Fecha de vencimiento" at bounding box center [809, 144] width 111 height 27
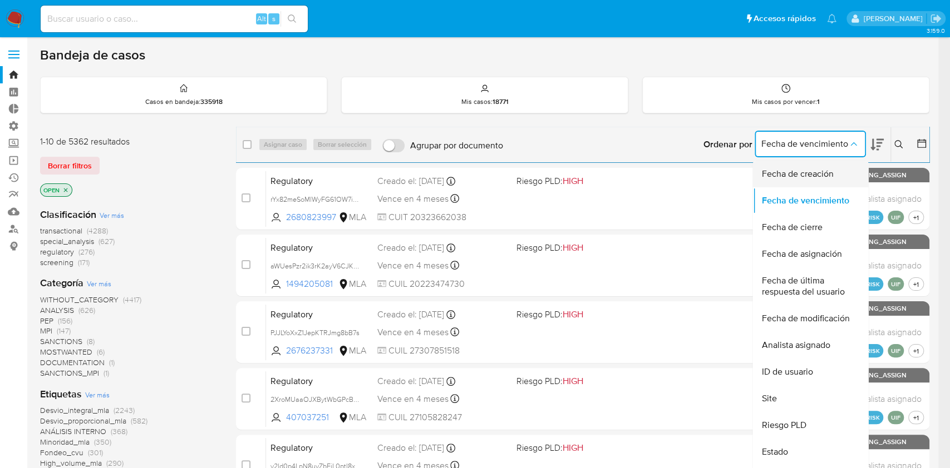
click at [810, 171] on span "Fecha de creación" at bounding box center [797, 174] width 72 height 11
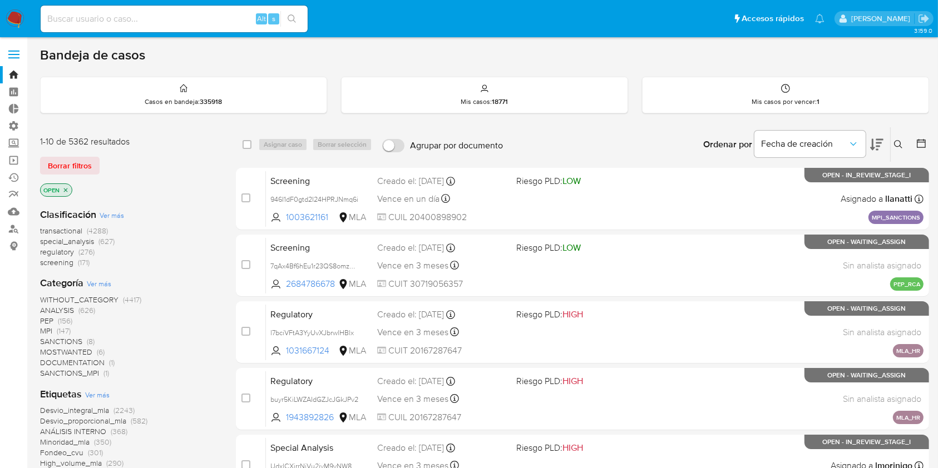
click at [876, 140] on icon at bounding box center [876, 144] width 13 height 13
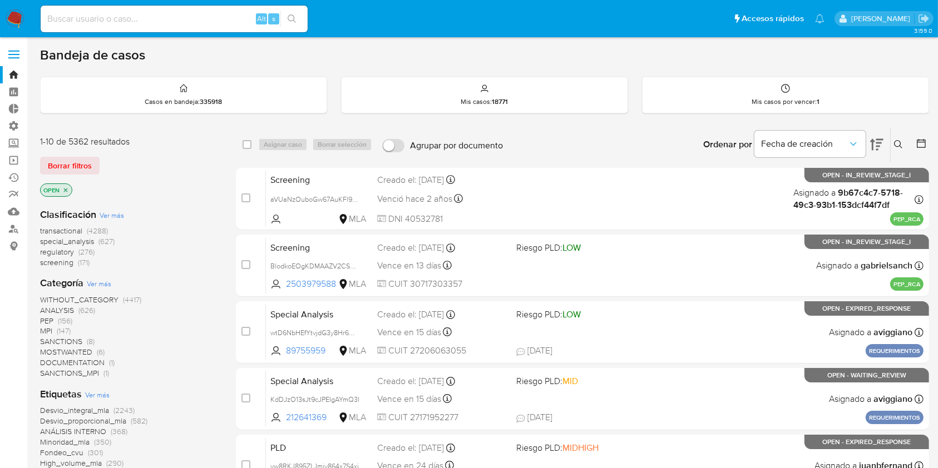
click at [81, 340] on span "SANCTIONS" at bounding box center [61, 341] width 42 height 11
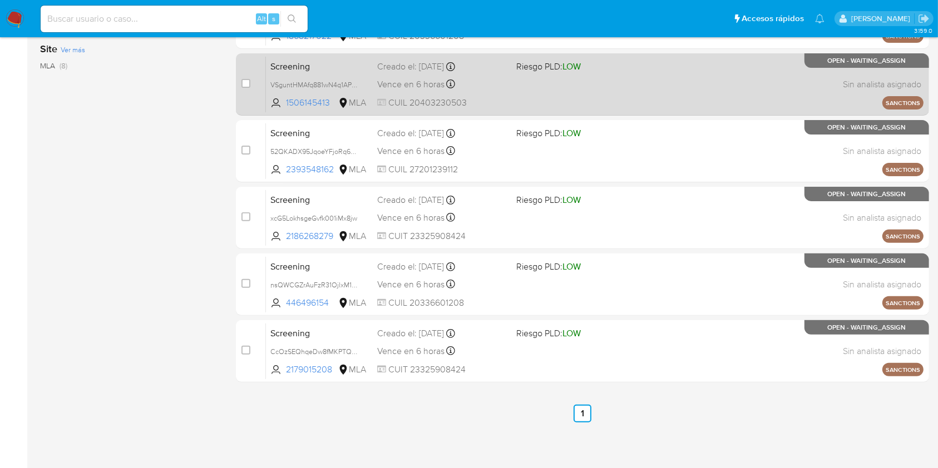
scroll to position [316, 0]
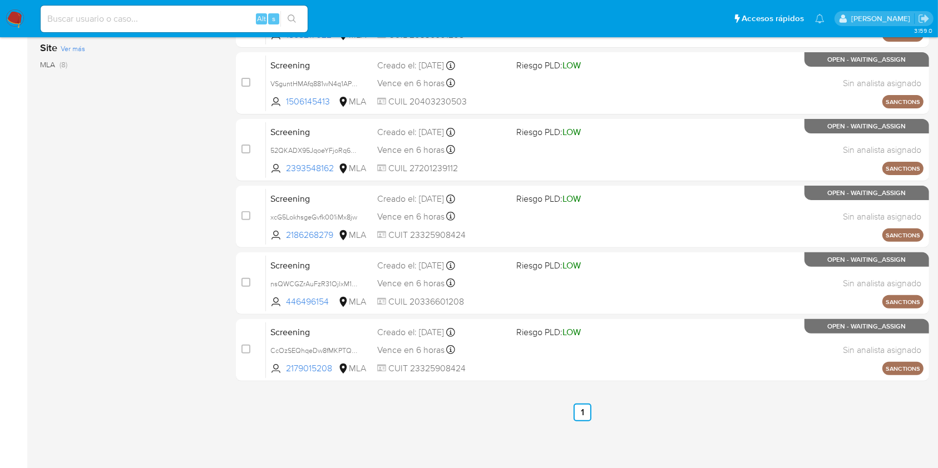
click at [195, 19] on input at bounding box center [174, 19] width 267 height 14
paste input "1506145413"
type input "1506145413"
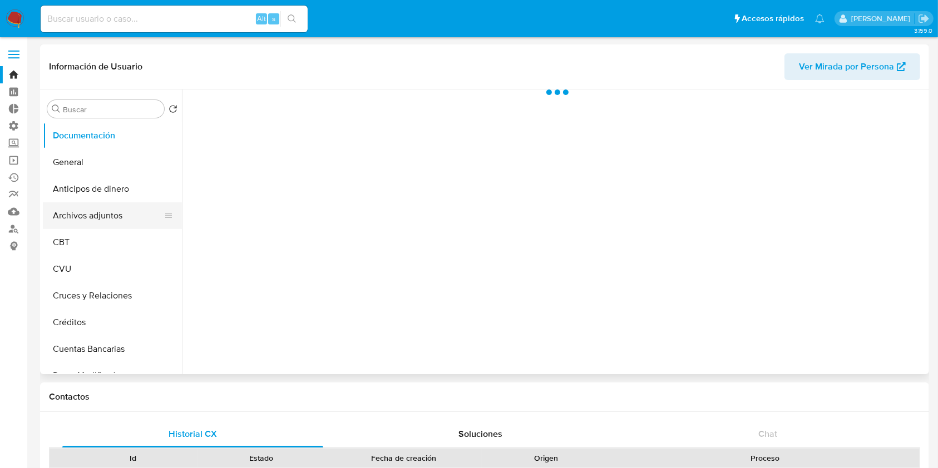
select select "10"
click at [111, 108] on input "Buscar" at bounding box center [111, 110] width 97 height 10
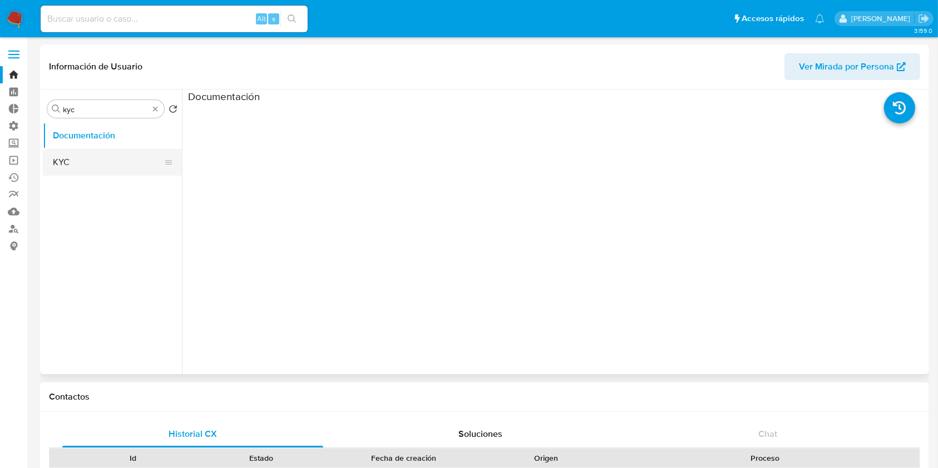
click at [91, 160] on button "KYC" at bounding box center [108, 162] width 130 height 27
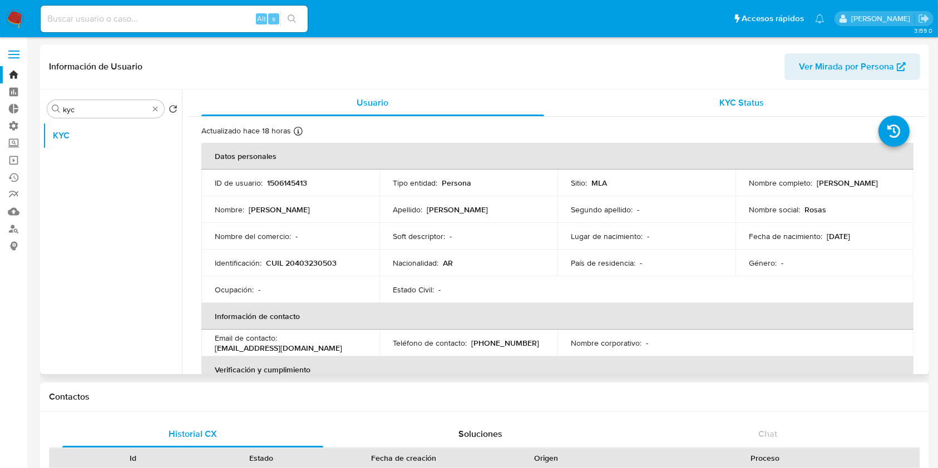
click at [729, 97] on span "KYC Status" at bounding box center [741, 102] width 45 height 13
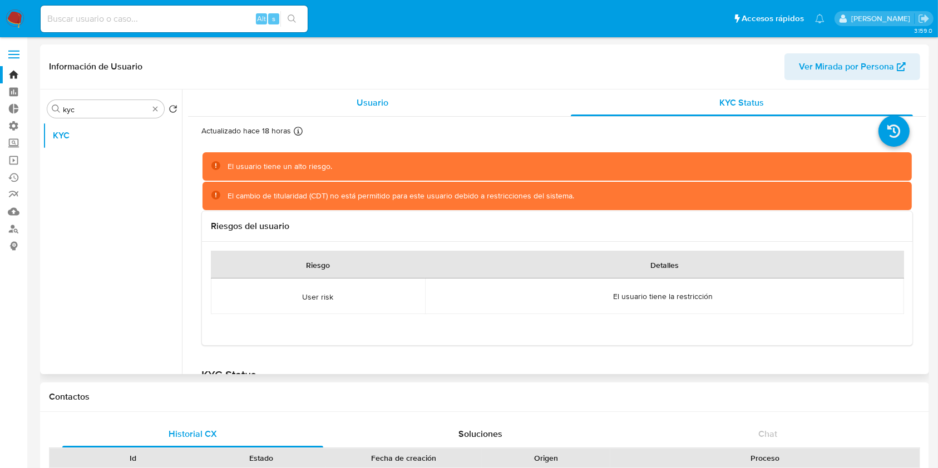
click at [369, 102] on span "Usuario" at bounding box center [373, 102] width 32 height 13
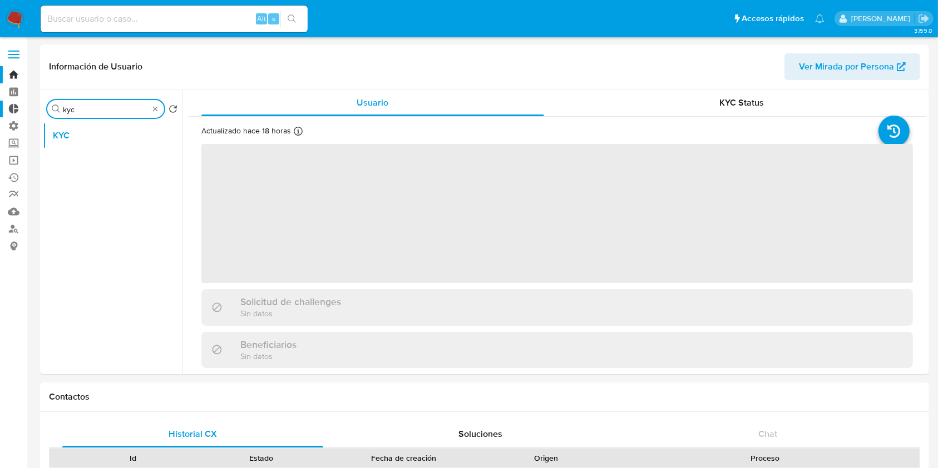
drag, startPoint x: 98, startPoint y: 111, endPoint x: 23, endPoint y: 101, distance: 75.3
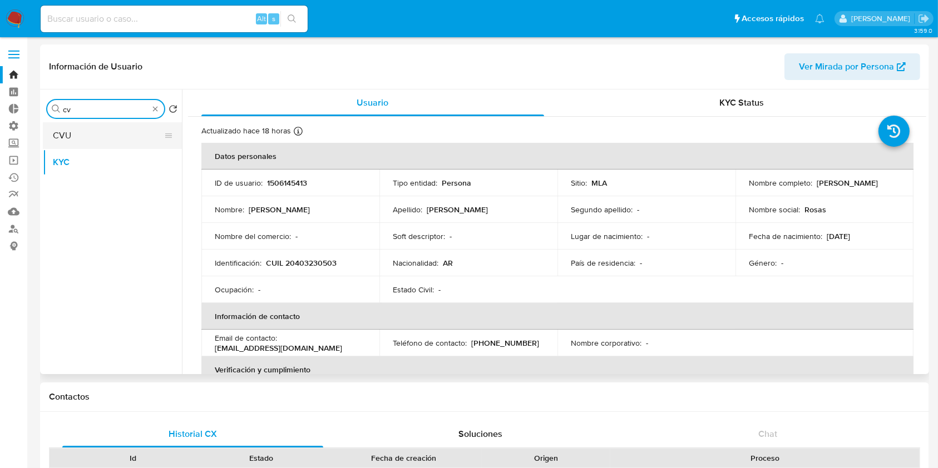
type input "cv"
click at [67, 140] on button "CVU" at bounding box center [108, 135] width 130 height 27
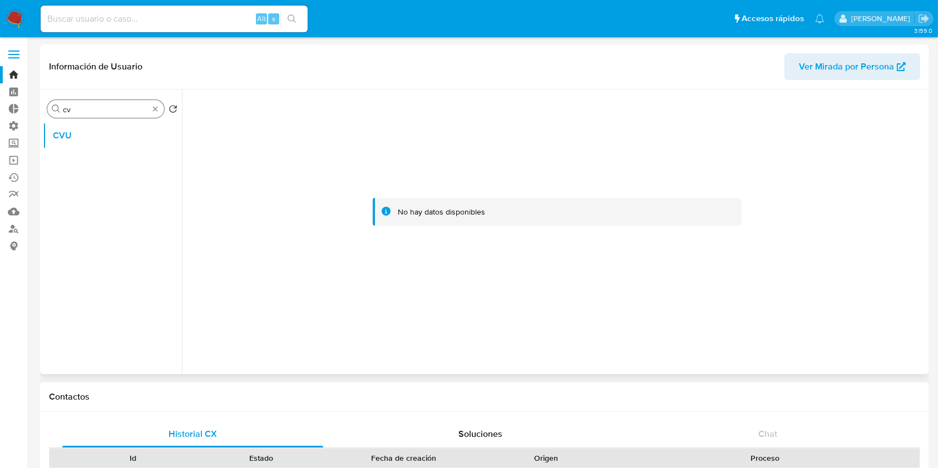
click at [149, 113] on div "Buscar cv" at bounding box center [105, 109] width 117 height 18
drag, startPoint x: 148, startPoint y: 109, endPoint x: 156, endPoint y: 109, distance: 7.8
click at [151, 109] on div "Buscar cv" at bounding box center [105, 109] width 117 height 18
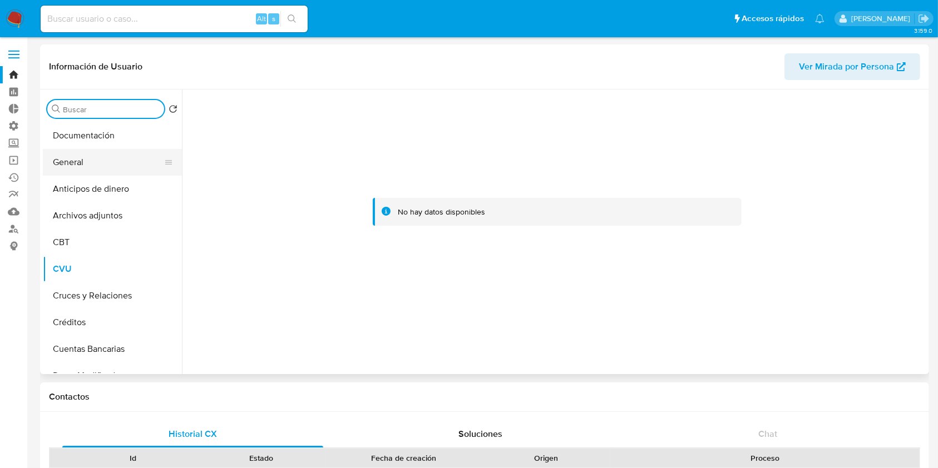
click at [83, 165] on button "General" at bounding box center [108, 162] width 130 height 27
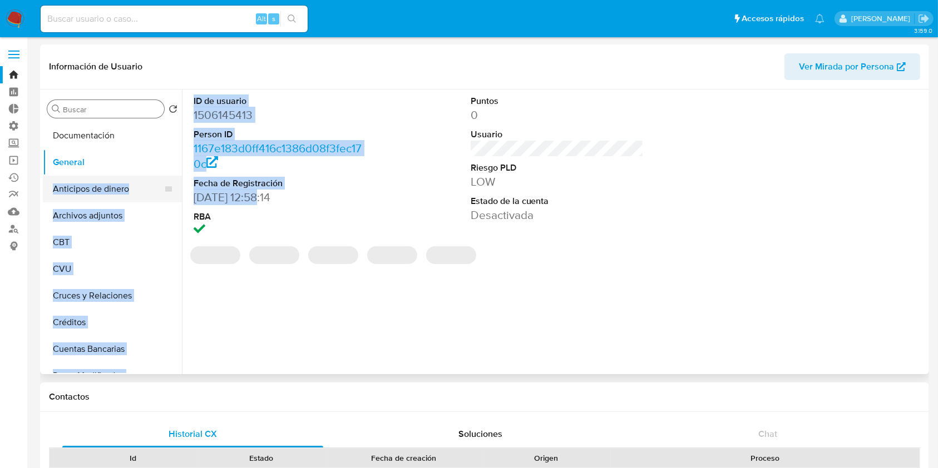
drag, startPoint x: 258, startPoint y: 200, endPoint x: 159, endPoint y: 198, distance: 99.6
click at [159, 198] on div "Buscar Volver al orden por defecto Documentación General Anticipos de dinero Ar…" at bounding box center [484, 232] width 883 height 285
